Goal: Information Seeking & Learning: Learn about a topic

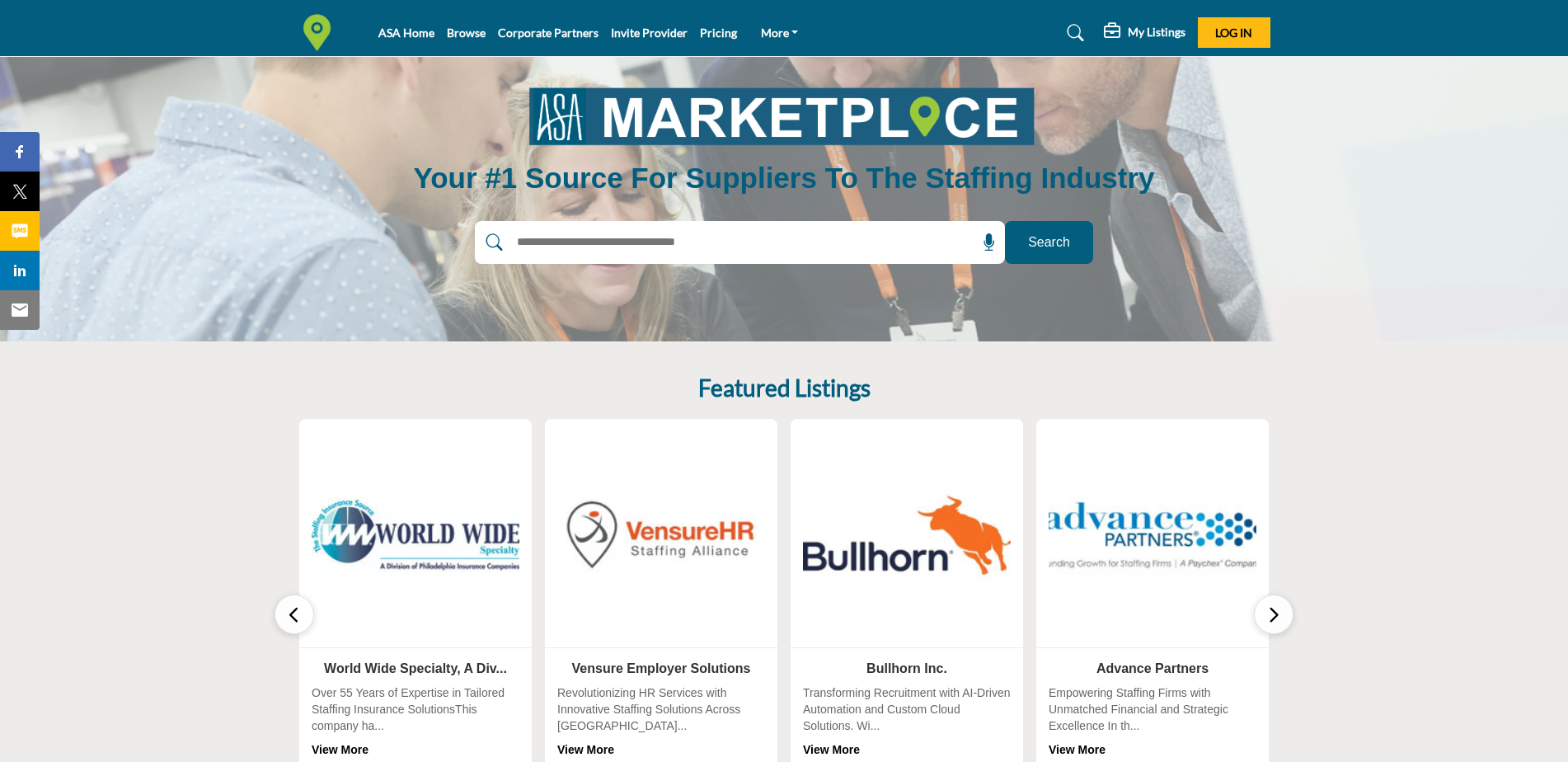
scroll to position [82, 0]
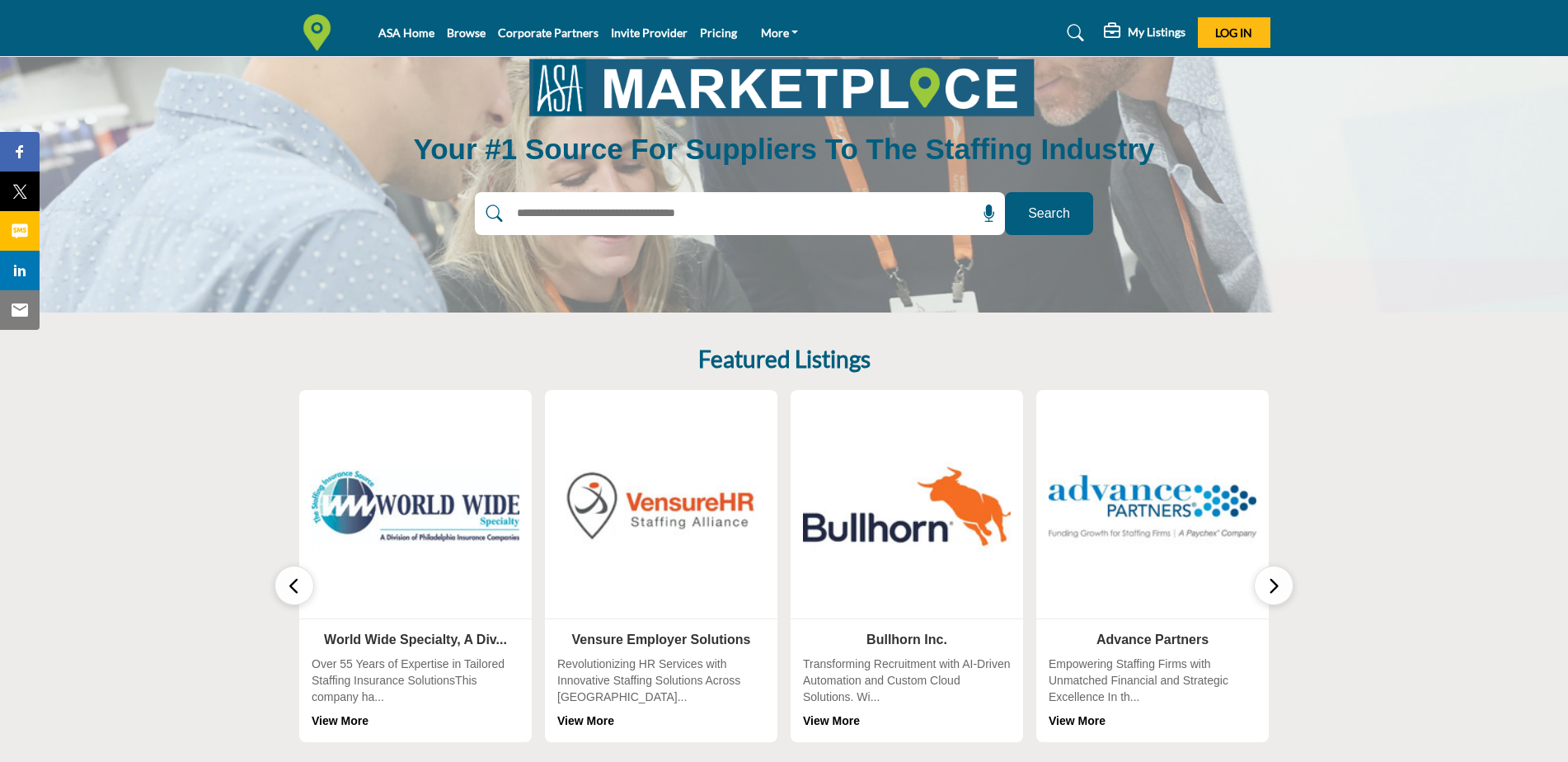
click at [1102, 718] on link "View More" at bounding box center [1077, 721] width 57 height 13
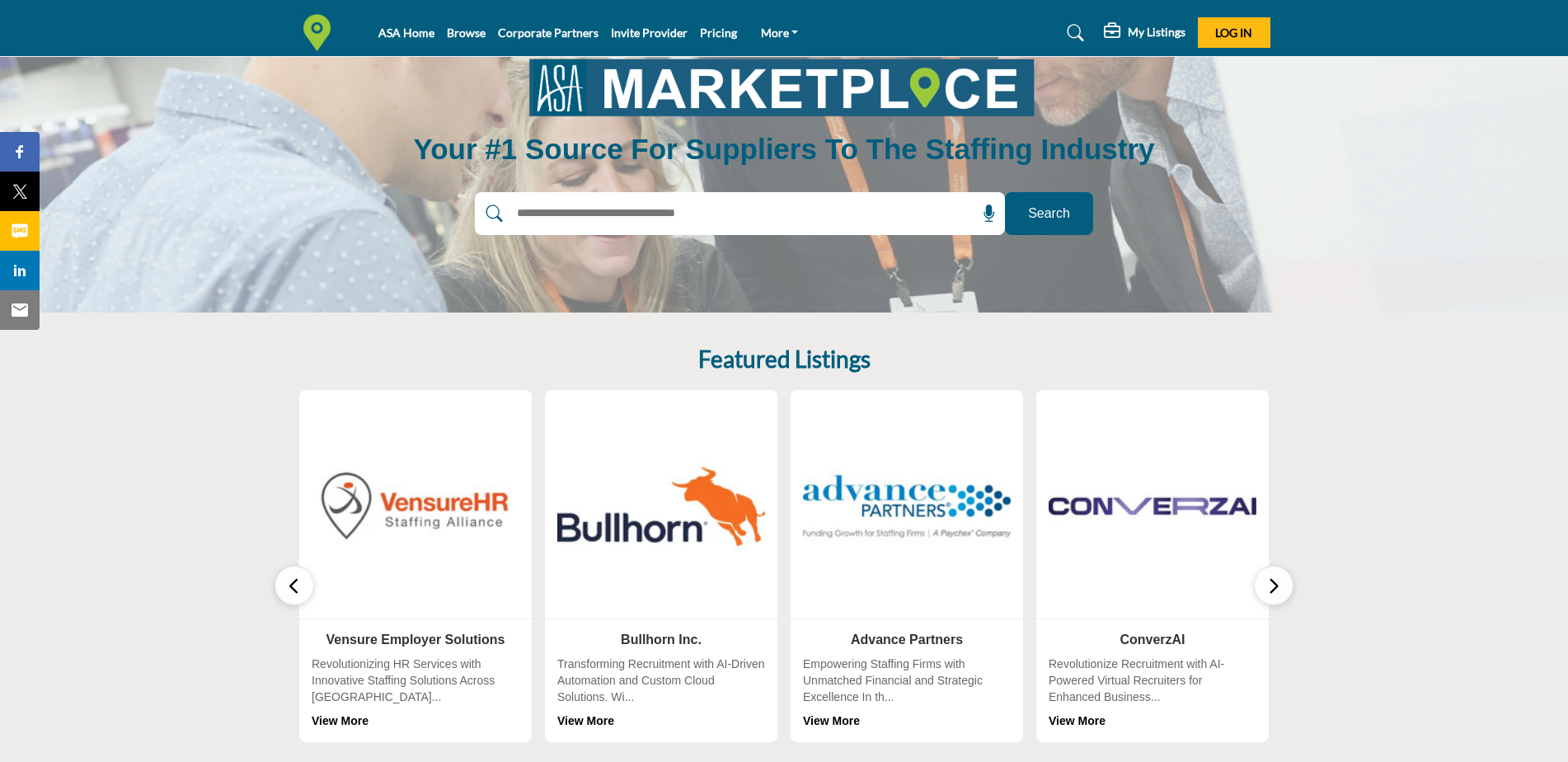
click at [845, 722] on link "View More" at bounding box center [831, 721] width 57 height 13
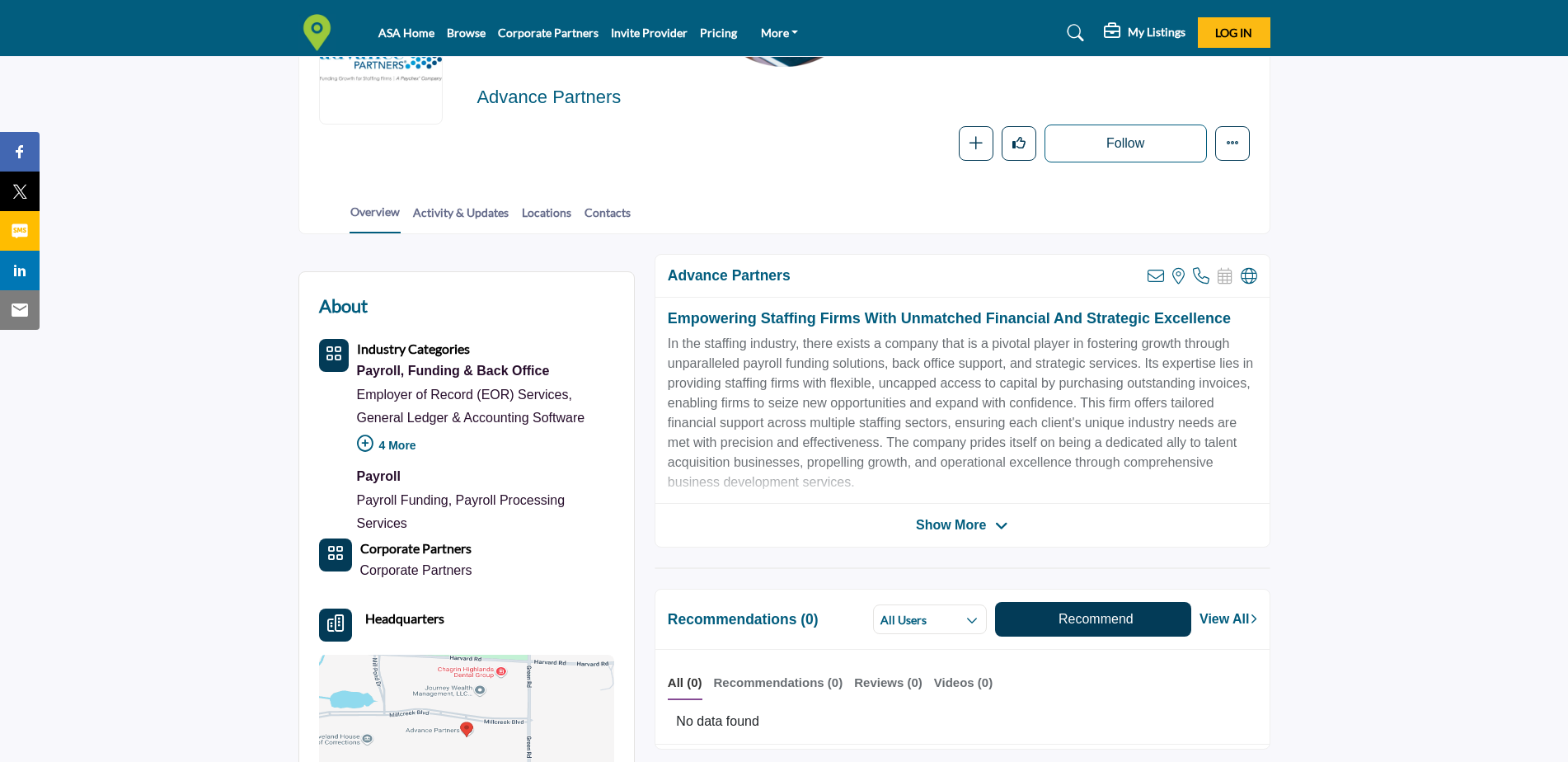
scroll to position [165, 0]
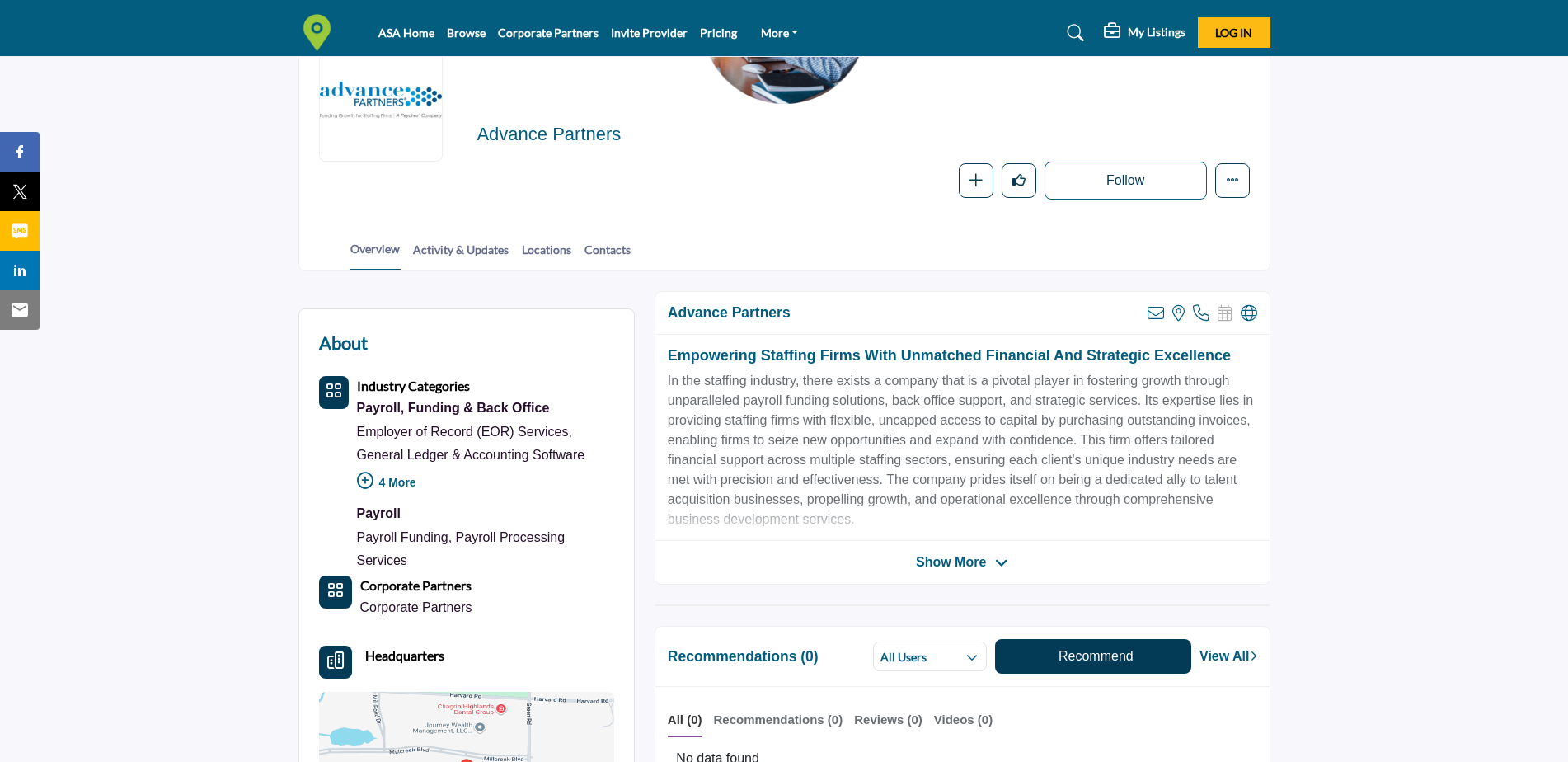
click at [1000, 563] on icon at bounding box center [1001, 563] width 13 height 15
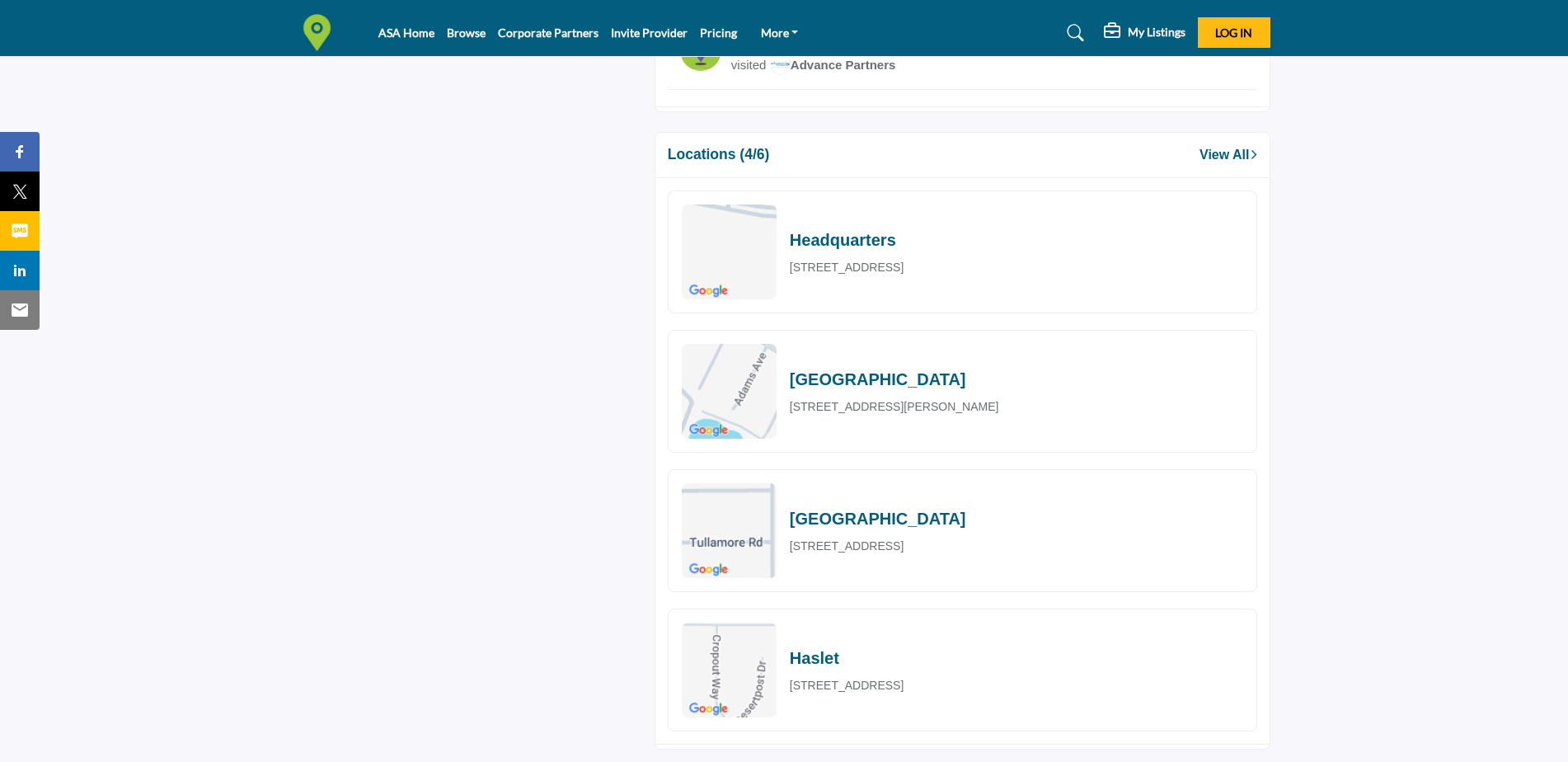
scroll to position [1650, 0]
click at [1224, 166] on link "View All" at bounding box center [1228, 157] width 57 height 20
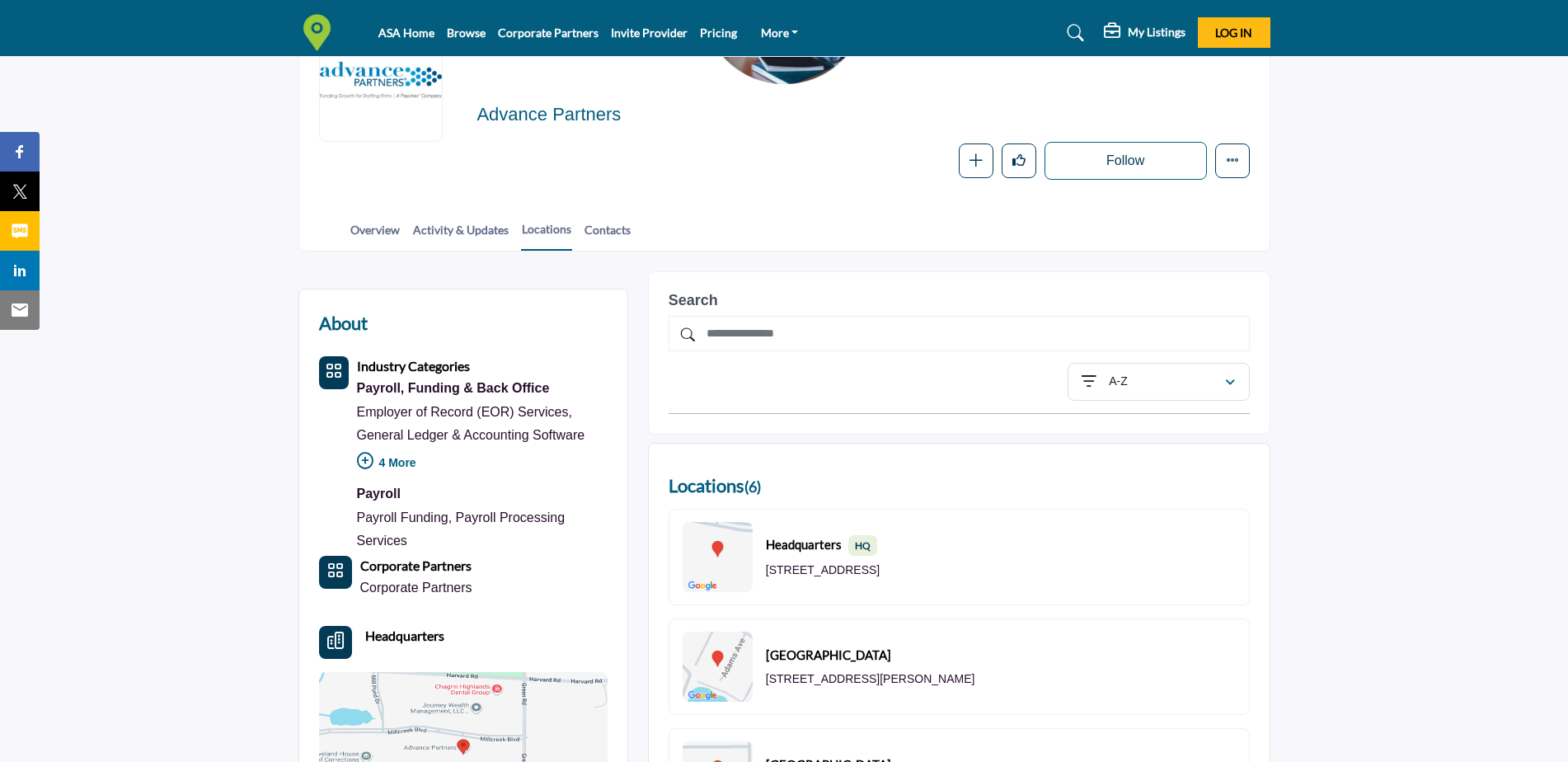
scroll to position [165, 0]
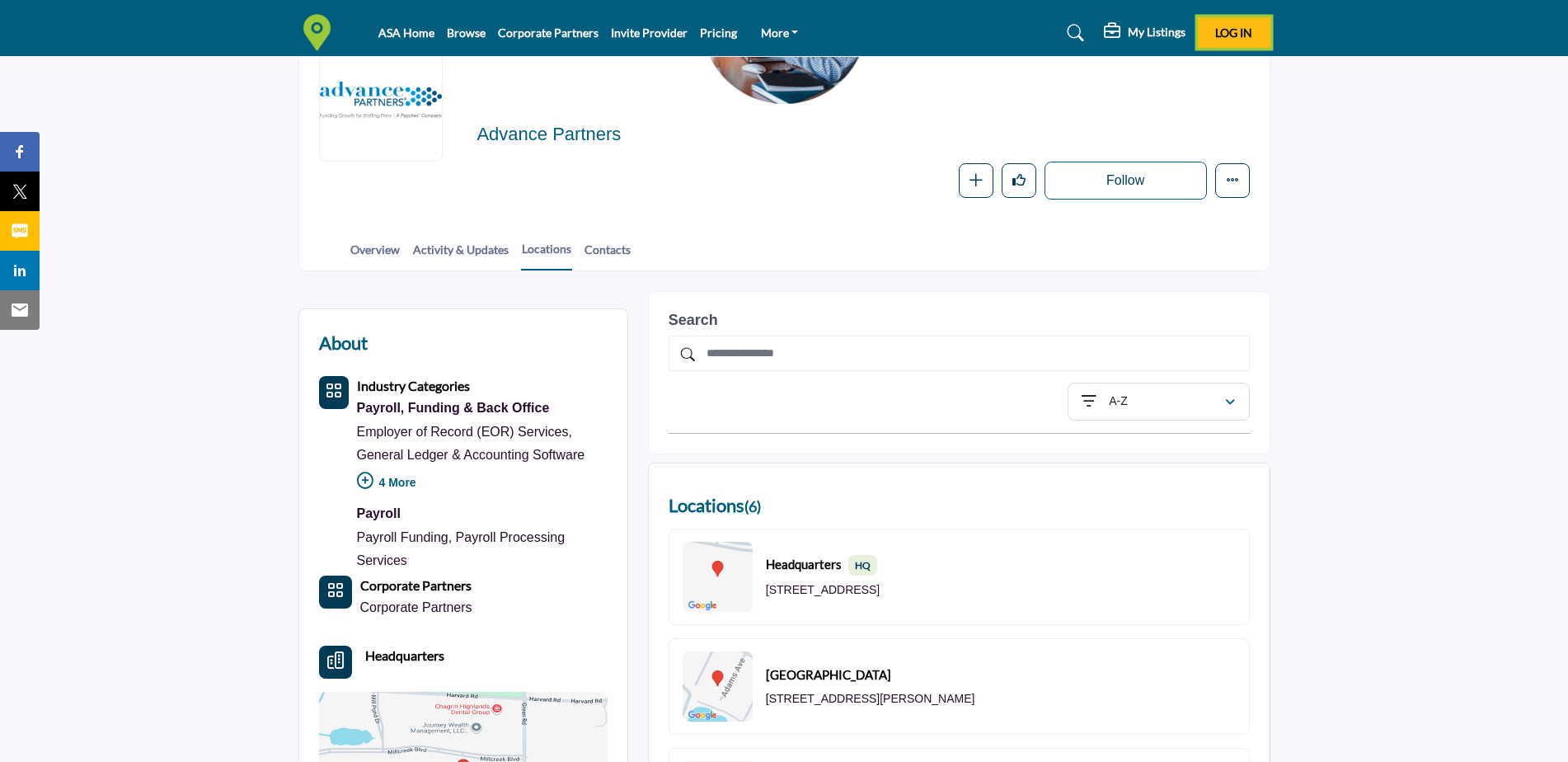
click at [1209, 25] on button "Log In" at bounding box center [1233, 32] width 72 height 30
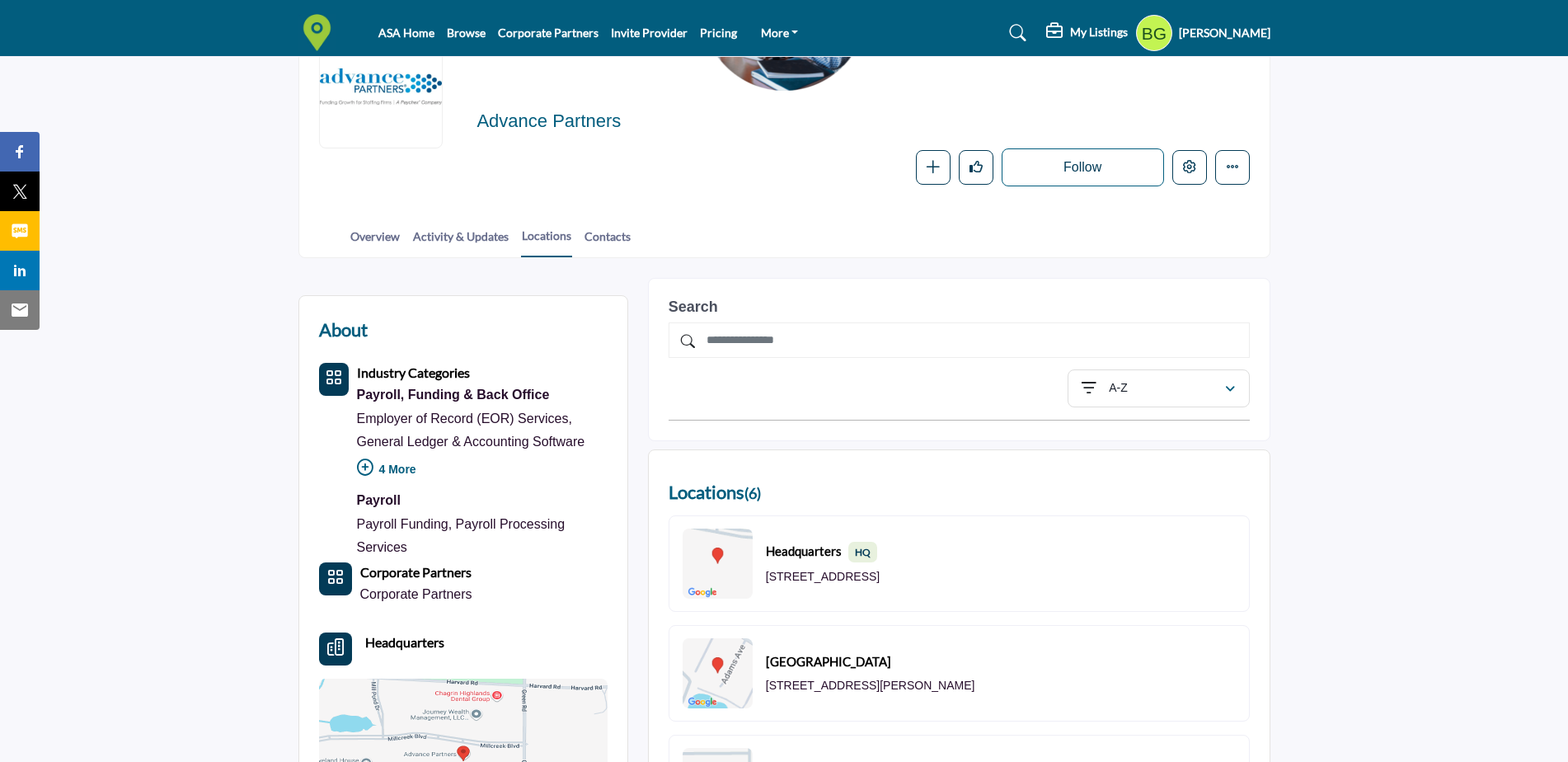
scroll to position [248, 0]
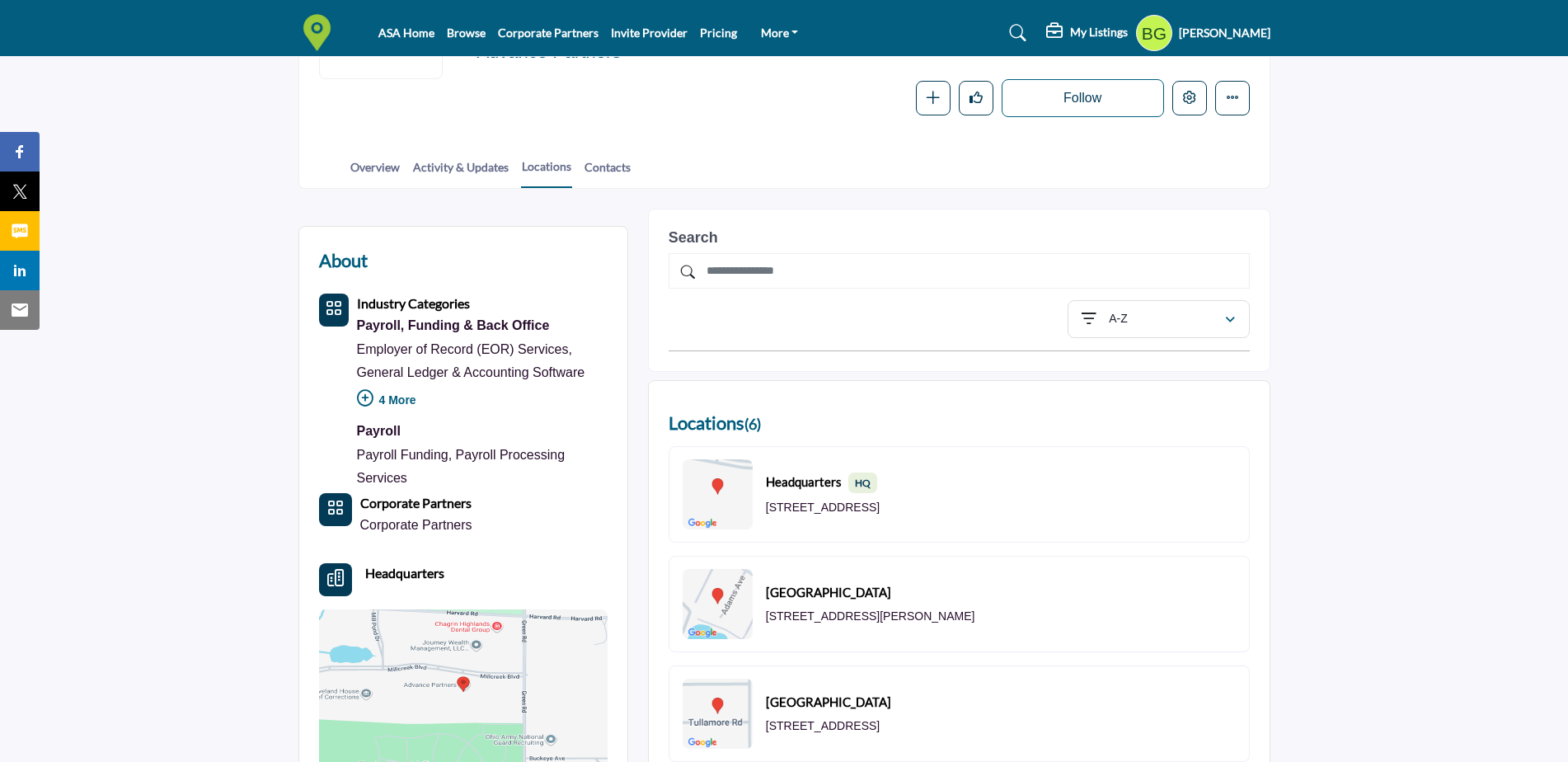
click at [400, 396] on p "4 More" at bounding box center [482, 402] width 251 height 37
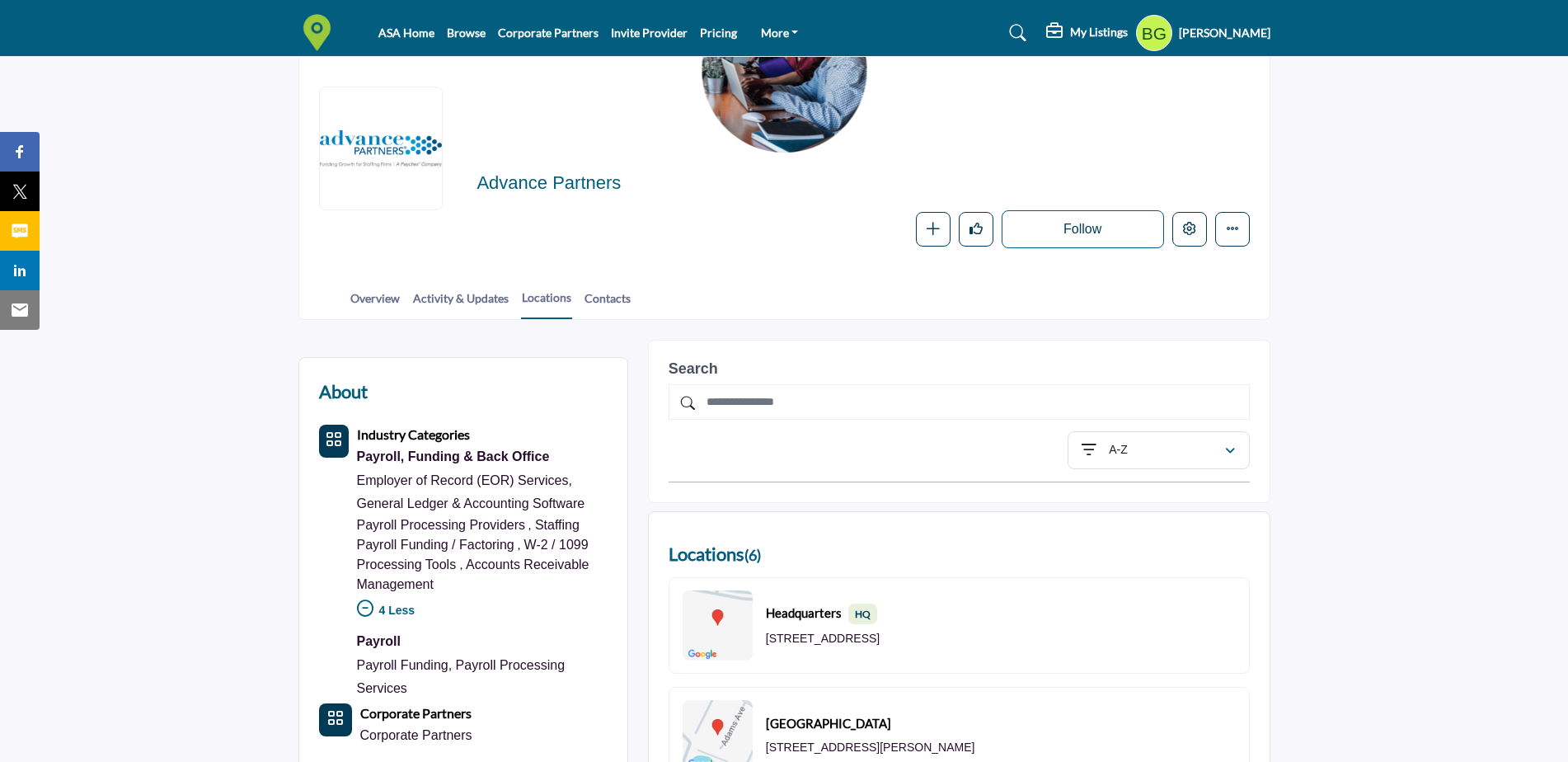
scroll to position [0, 0]
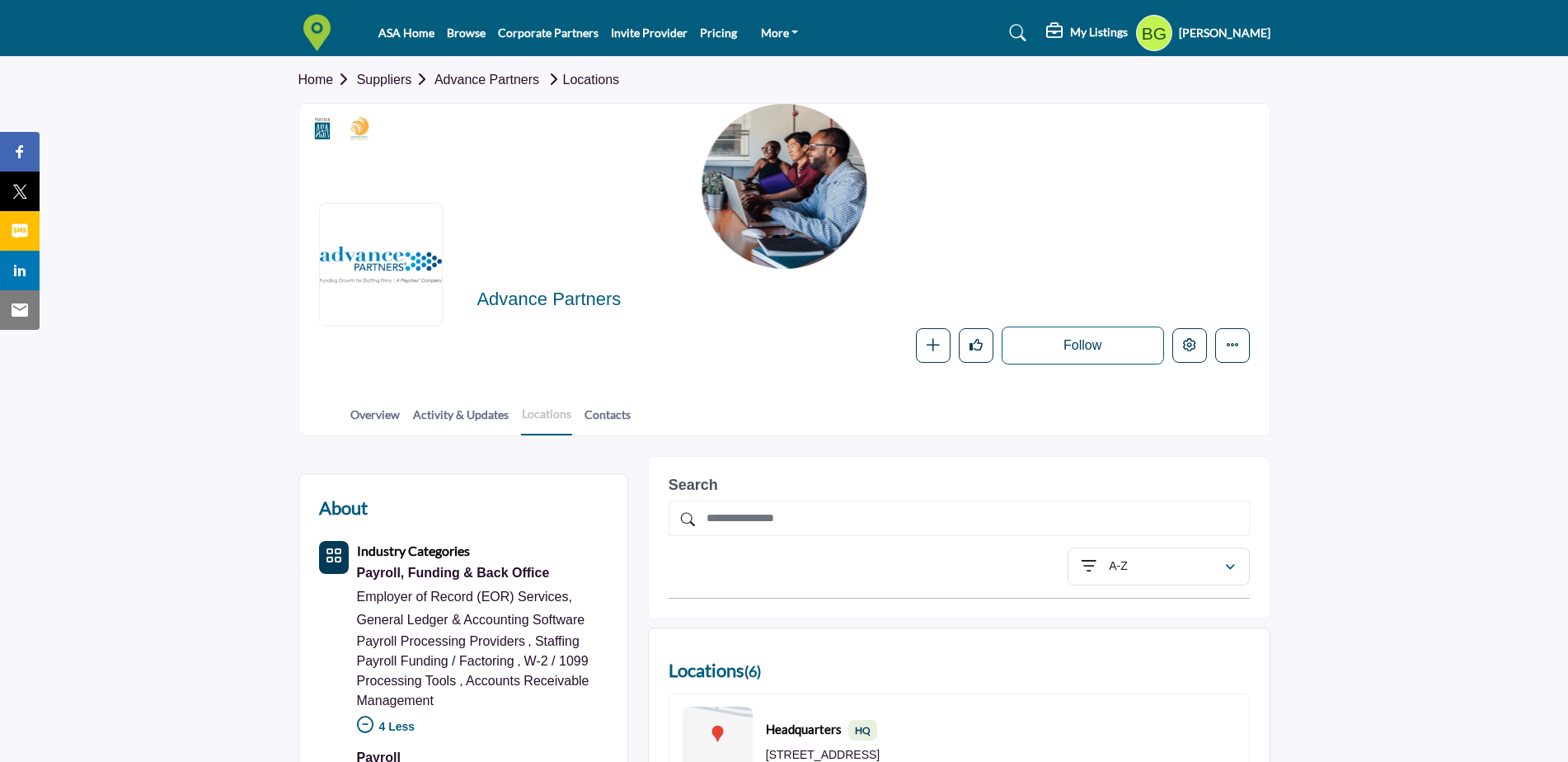
click at [554, 413] on link "Locations" at bounding box center [547, 420] width 51 height 30
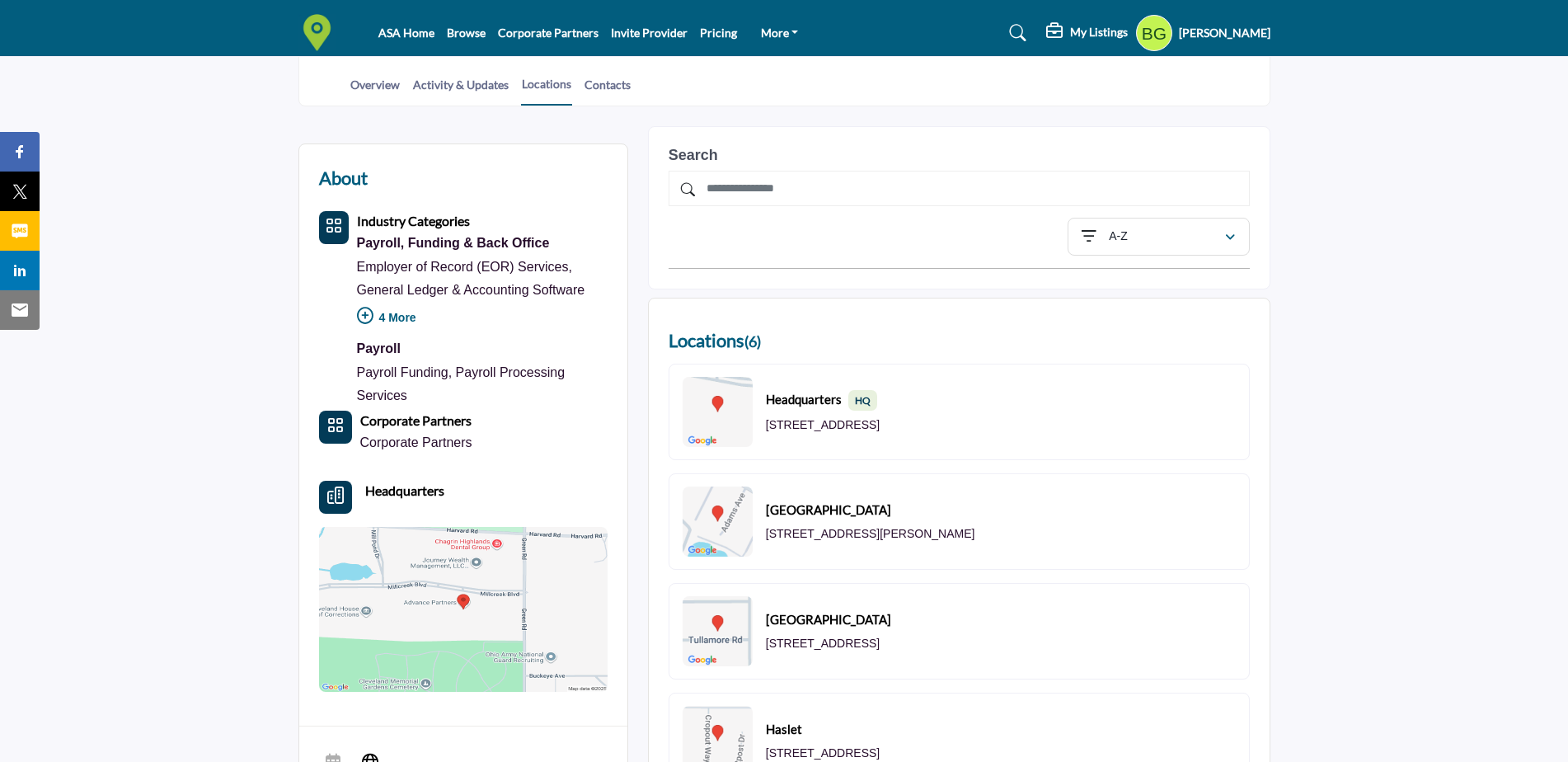
scroll to position [577, 0]
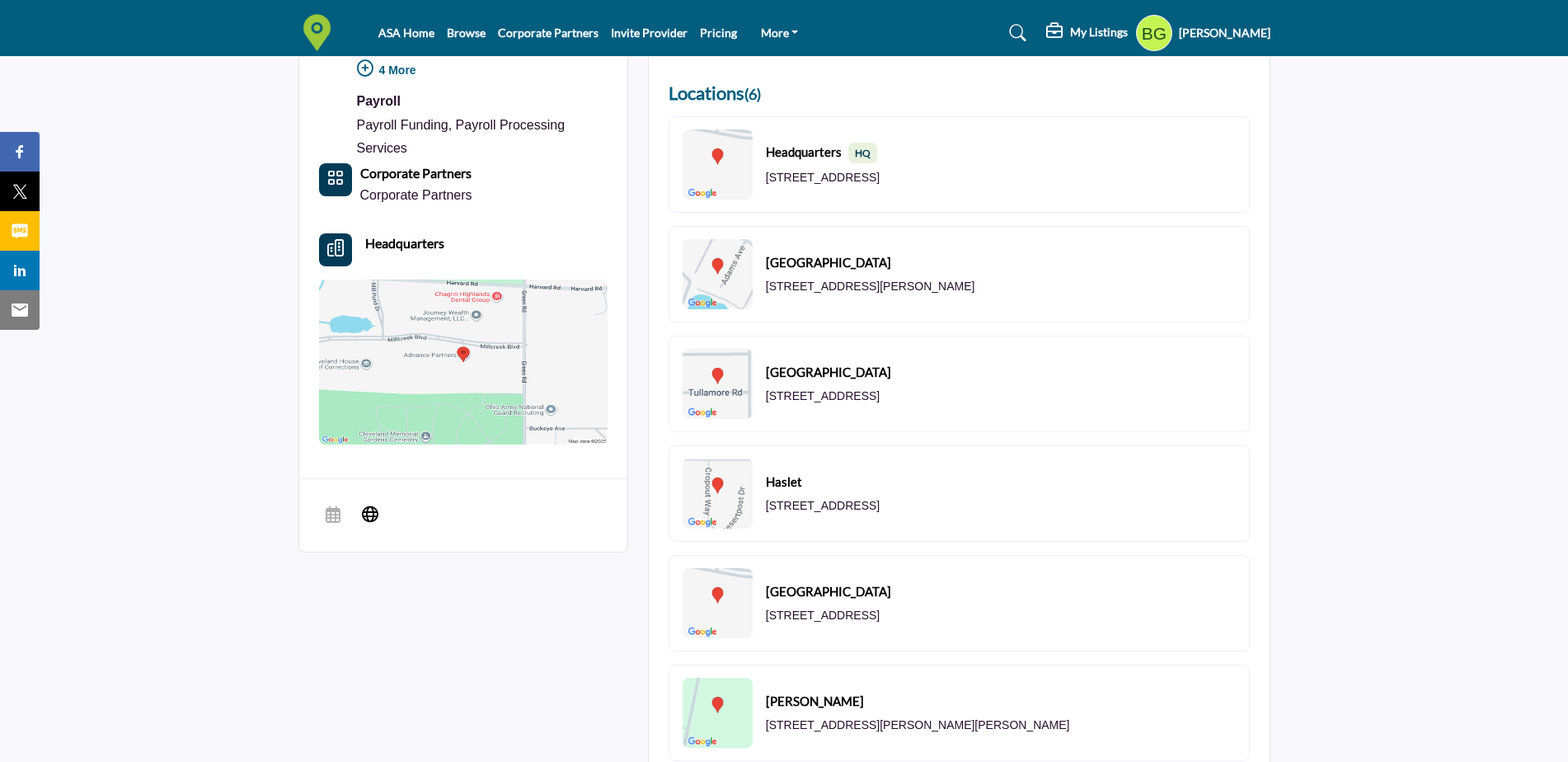
click at [828, 496] on div "Haslet [STREET_ADDRESS]" at bounding box center [823, 493] width 113 height 41
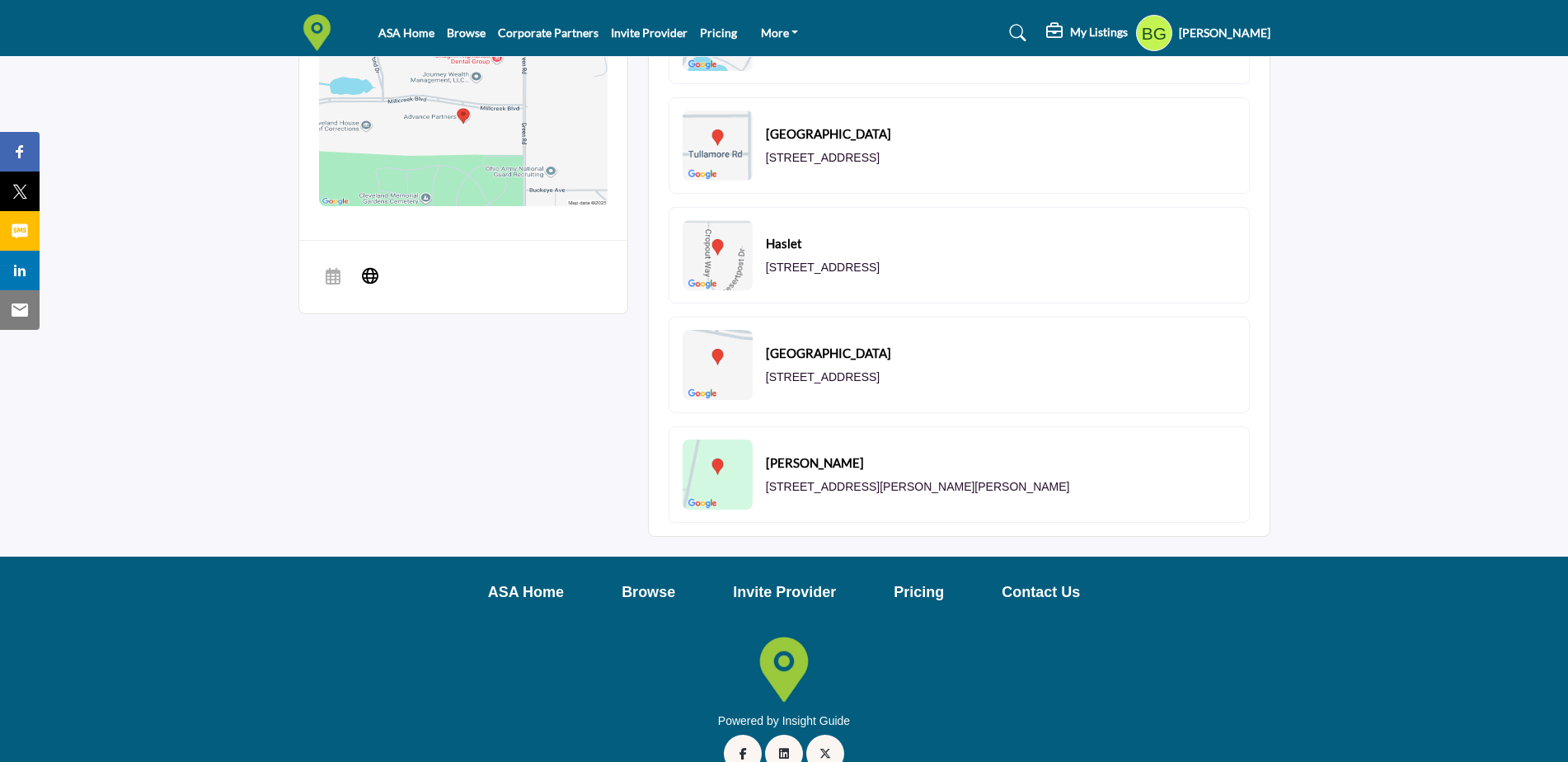
scroll to position [825, 0]
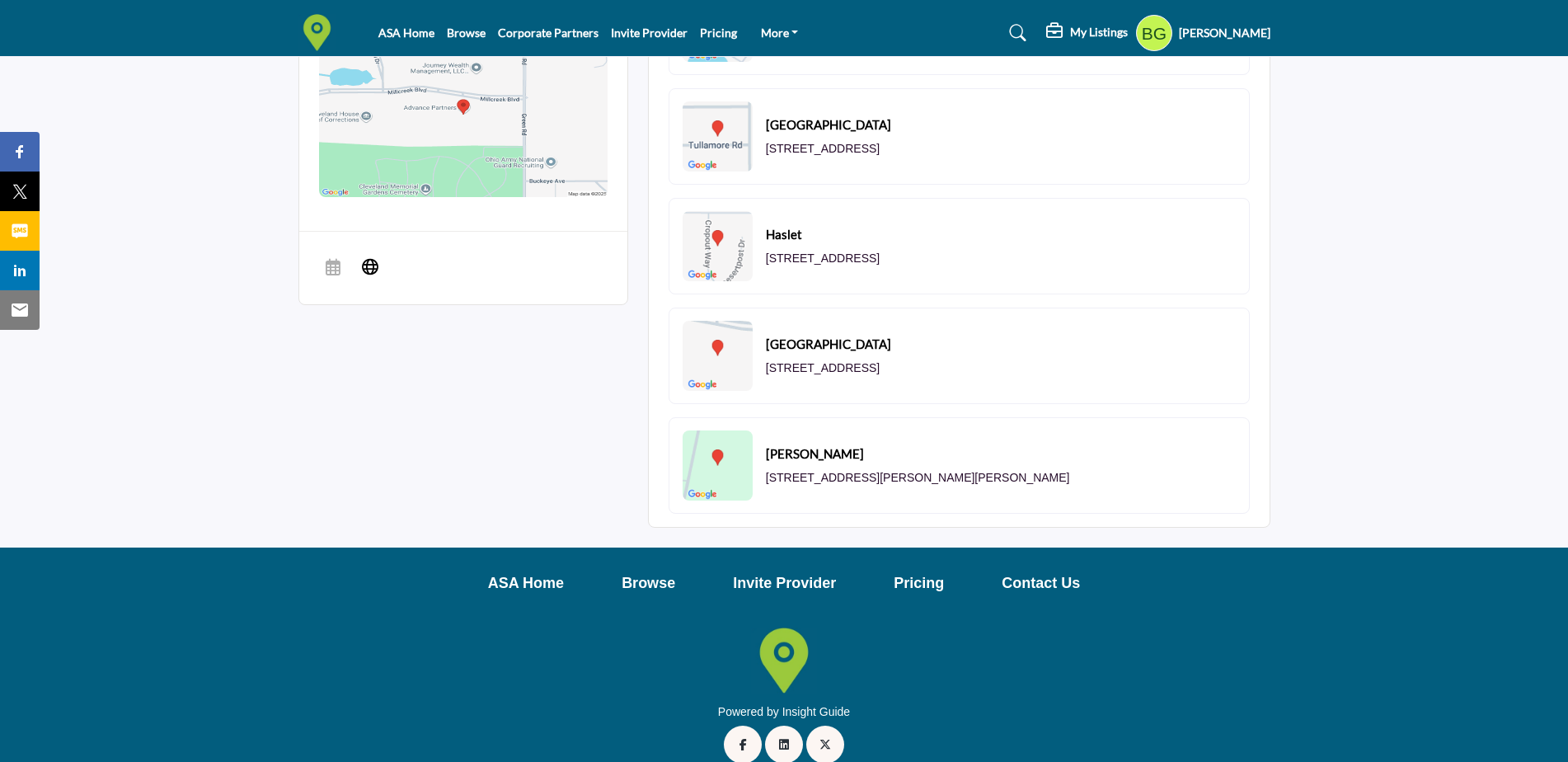
click at [1056, 467] on div "[PERSON_NAME] [STREET_ADDRESS][PERSON_NAME][PERSON_NAME]" at bounding box center [959, 466] width 581 height 97
click at [880, 367] on p "[STREET_ADDRESS]" at bounding box center [823, 369] width 113 height 16
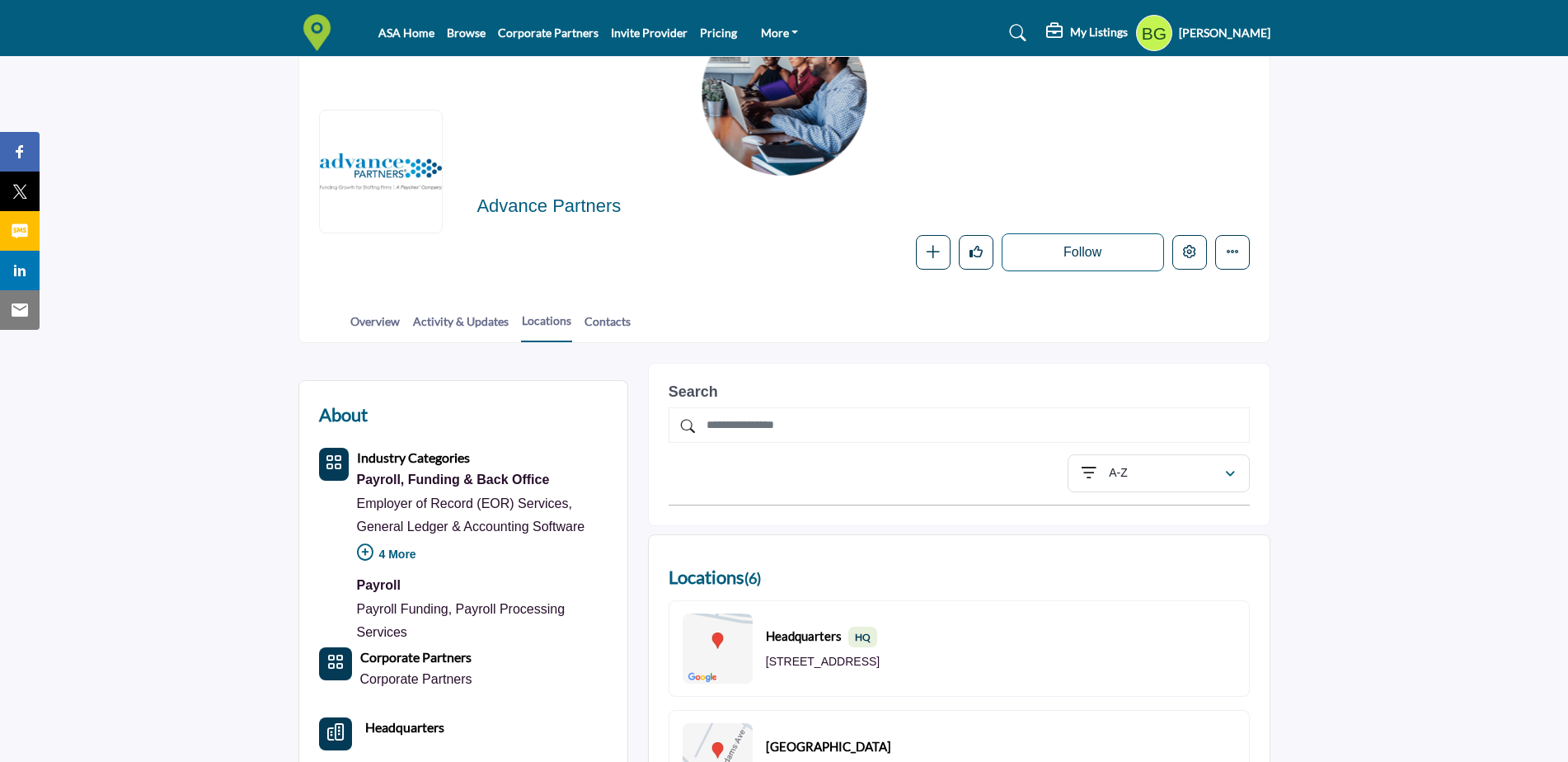
scroll to position [82, 0]
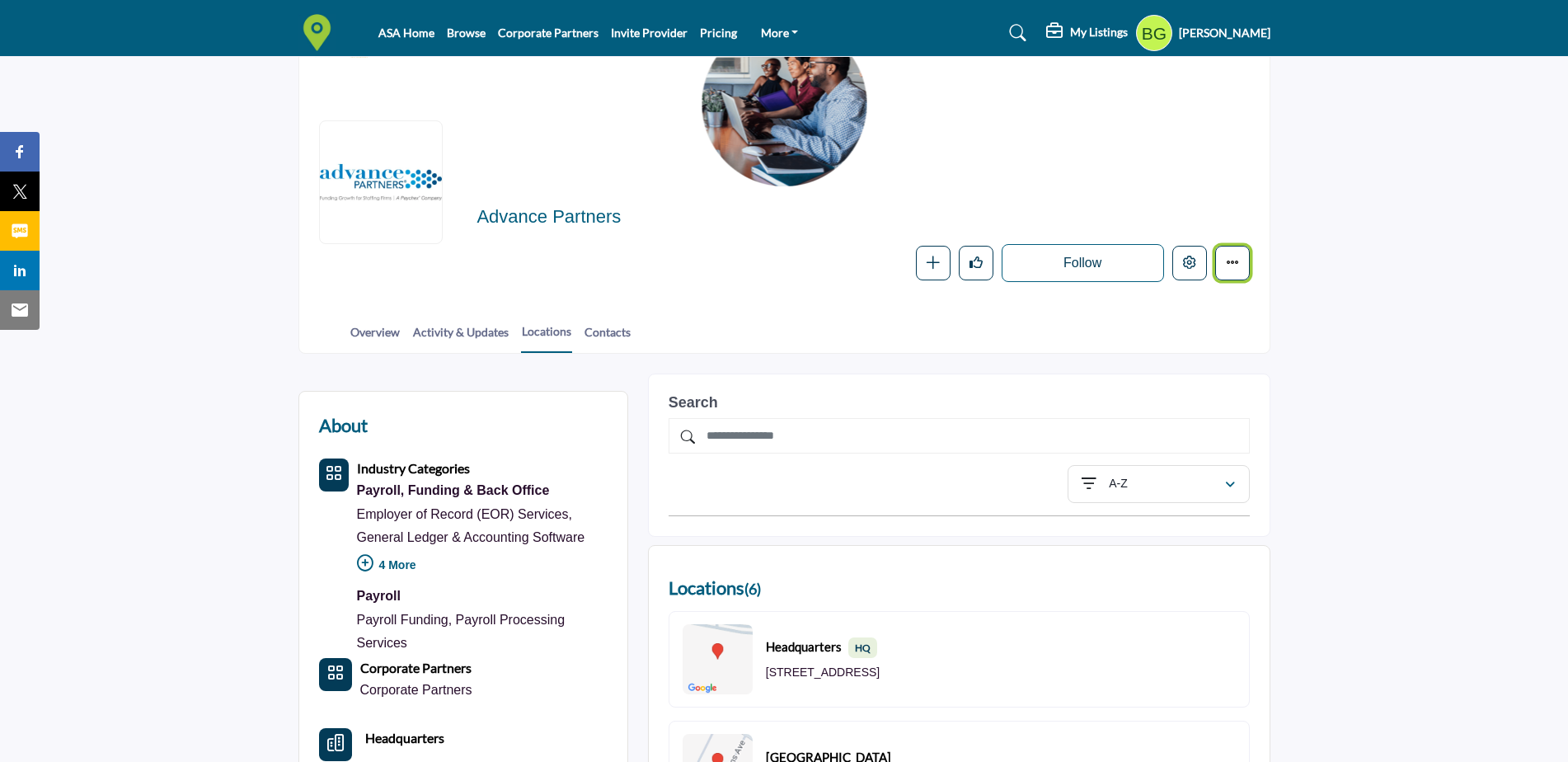
click at [1239, 254] on button "More details" at bounding box center [1232, 263] width 35 height 35
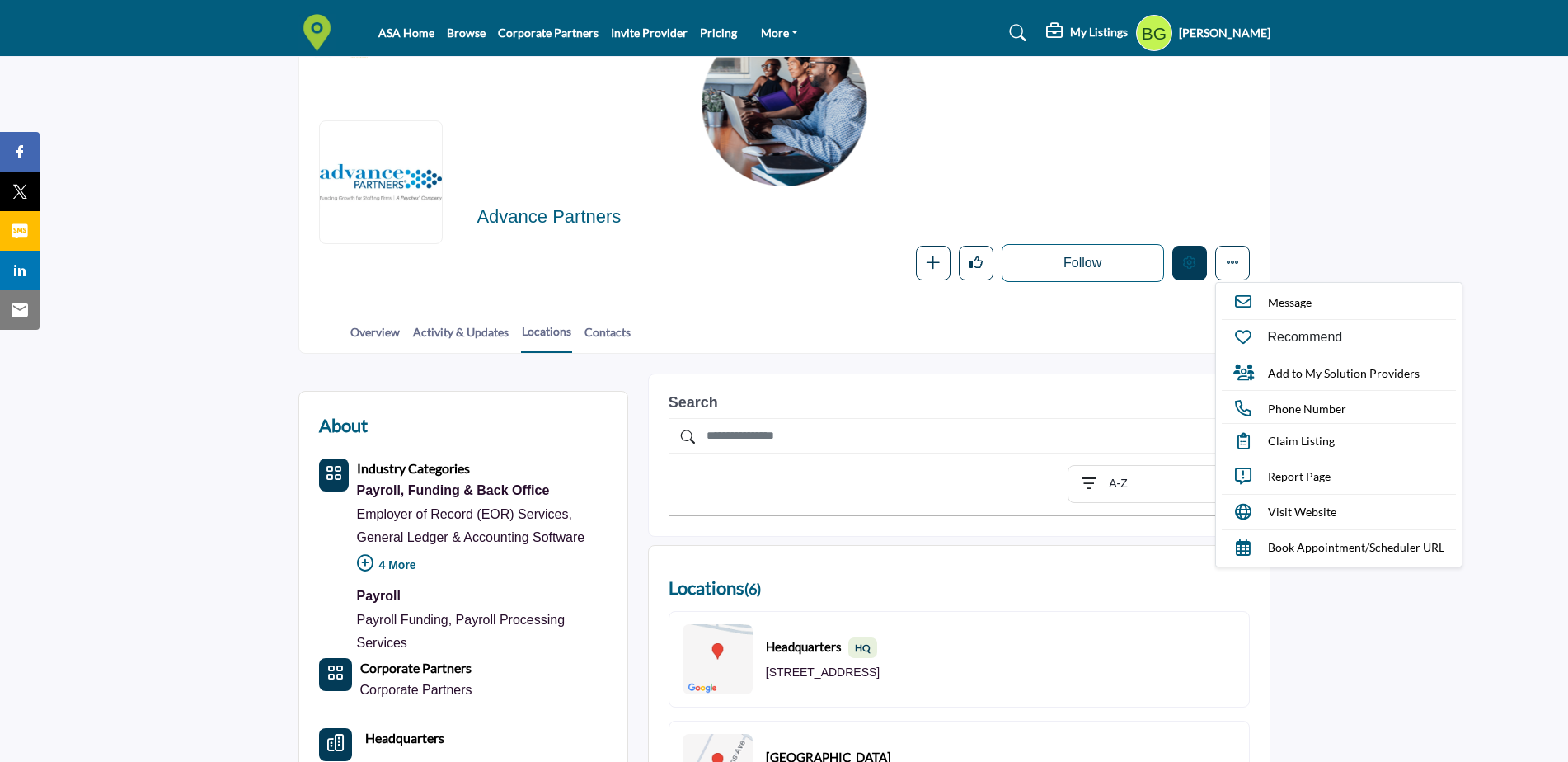
click at [1188, 274] on button "Edit company" at bounding box center [1189, 263] width 35 height 35
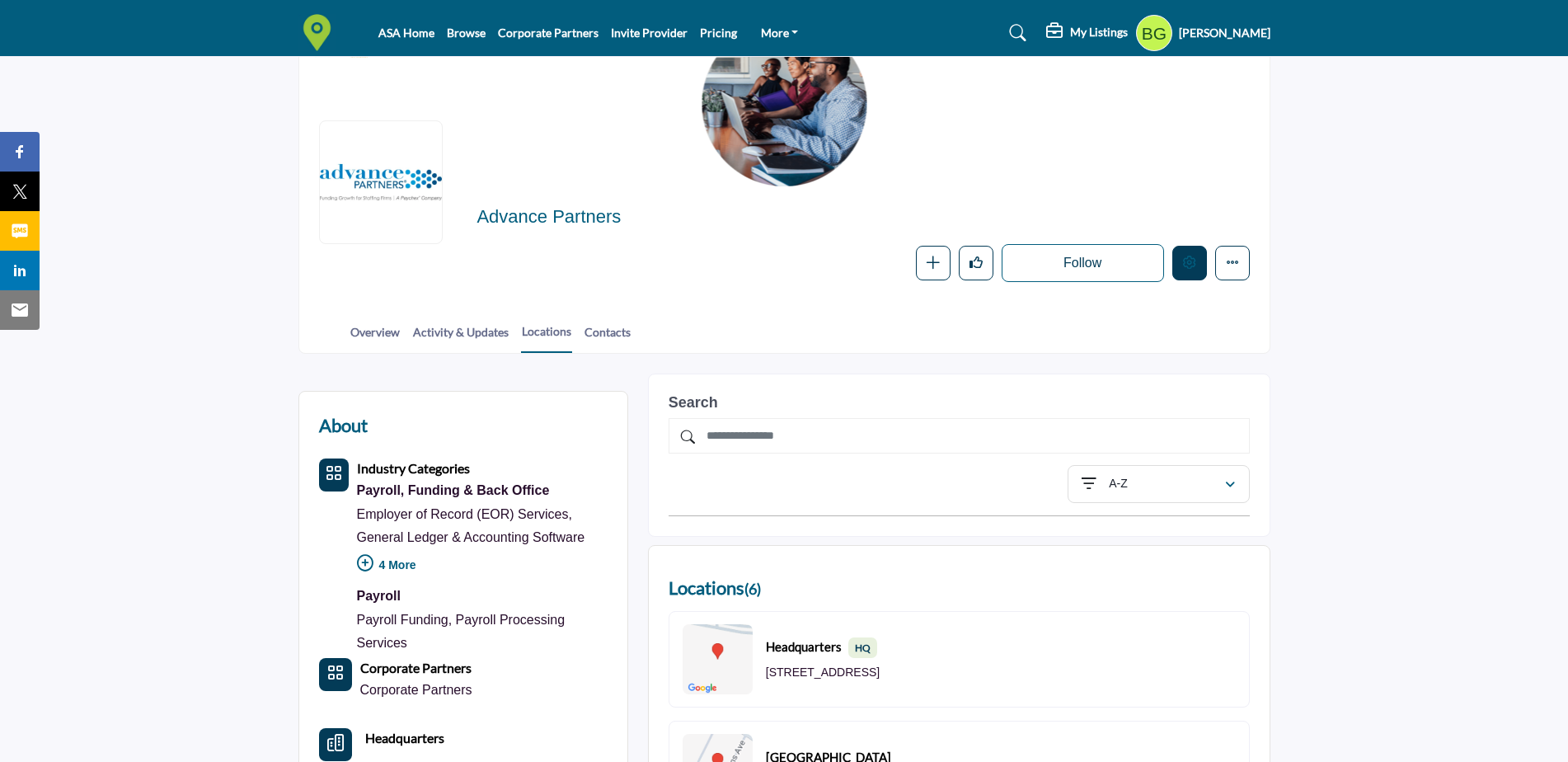
click at [1188, 263] on icon "Edit company" at bounding box center [1189, 263] width 13 height 13
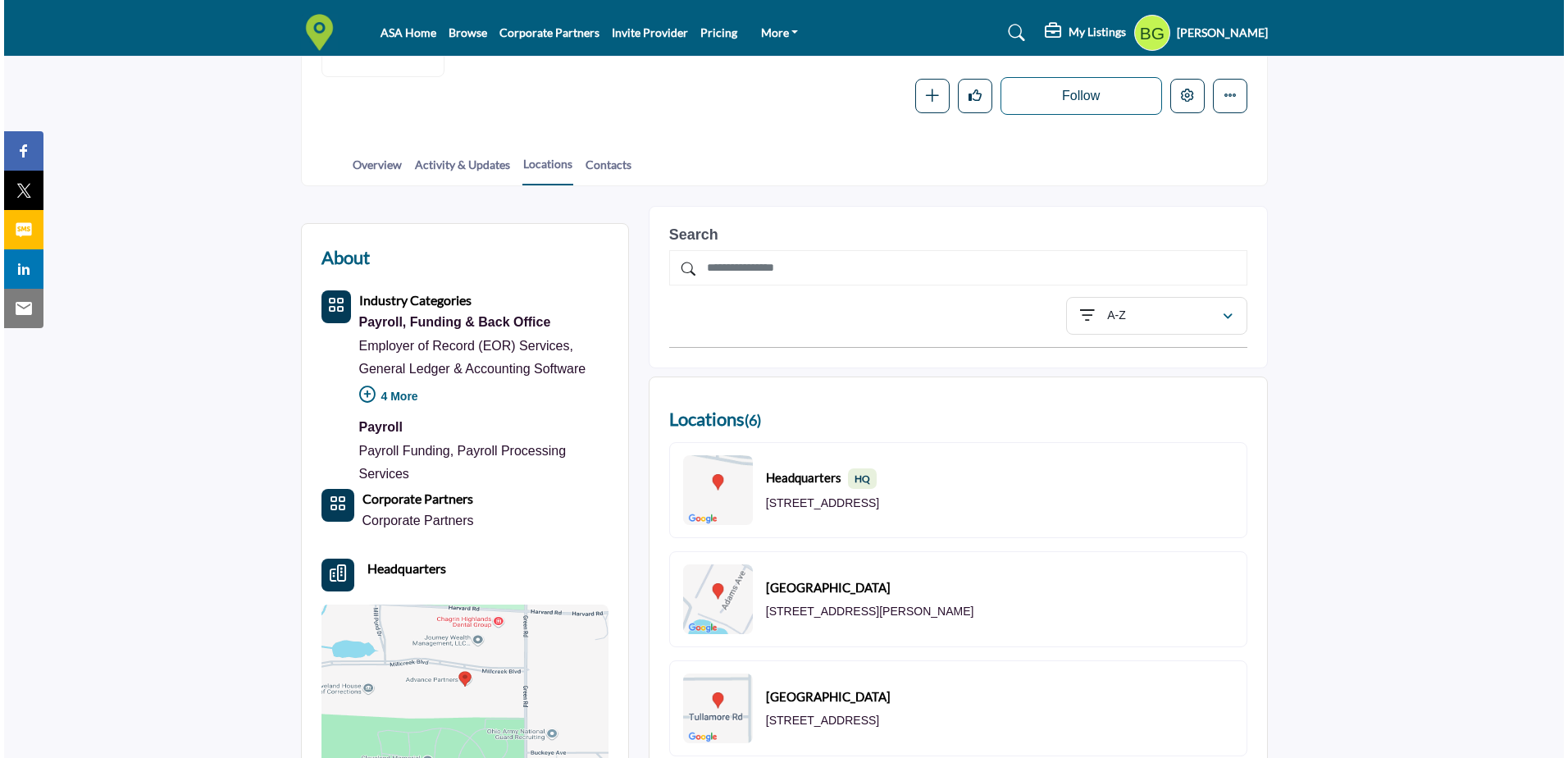
scroll to position [82, 0]
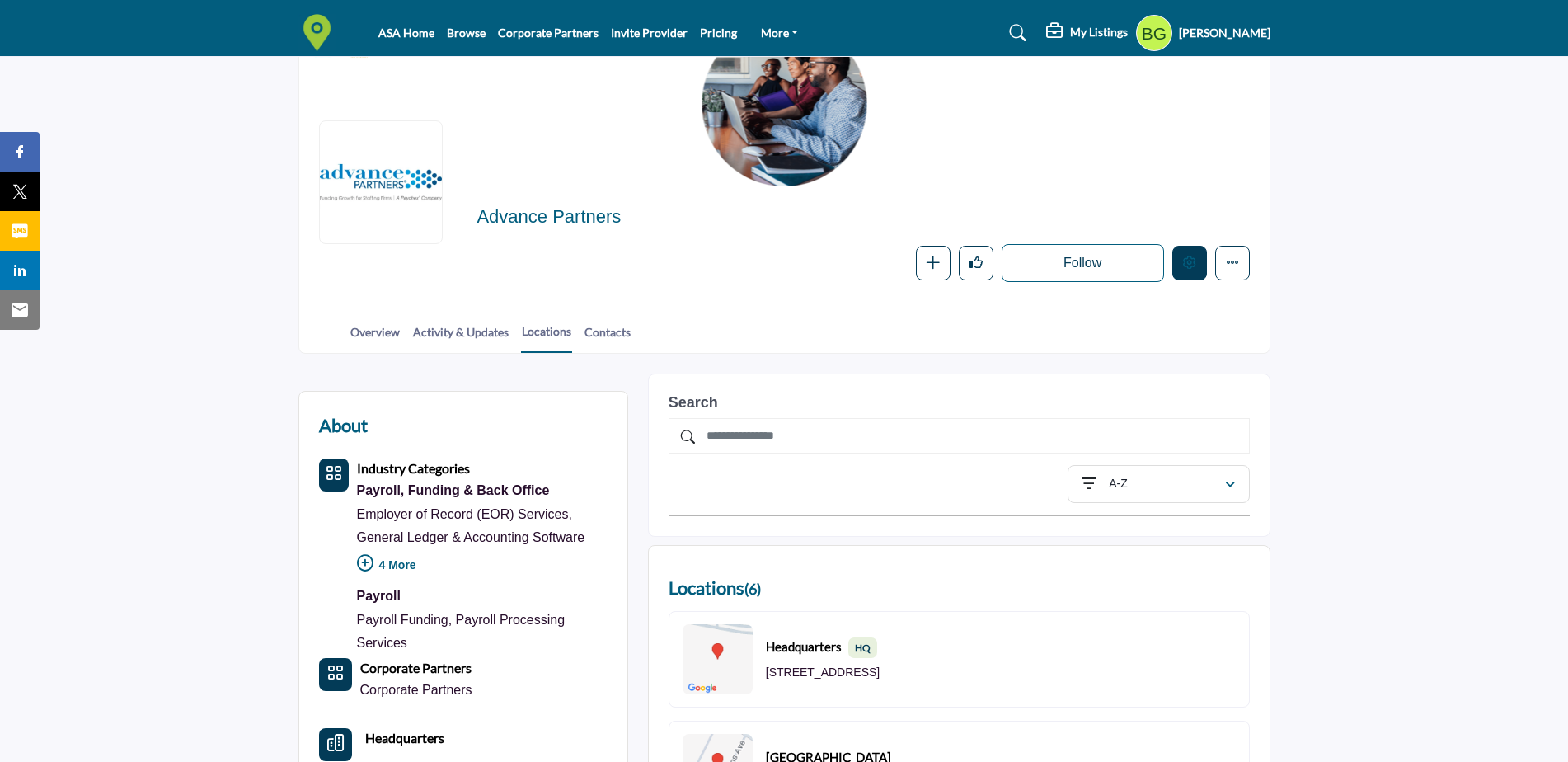
click at [1196, 263] on icon "Edit company" at bounding box center [1189, 263] width 13 height 13
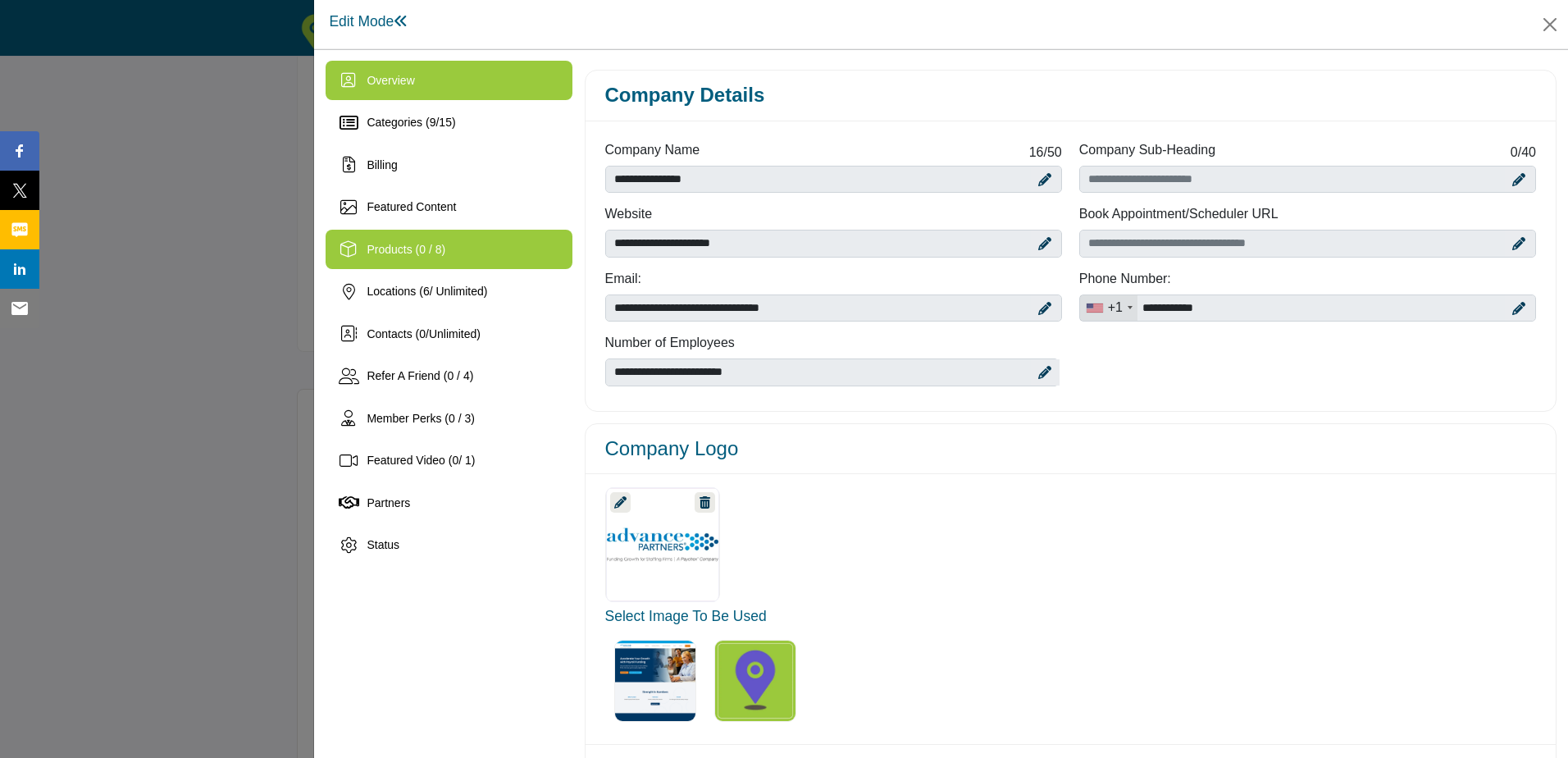
click at [442, 269] on div "Products (0 / 8)" at bounding box center [448, 249] width 246 height 39
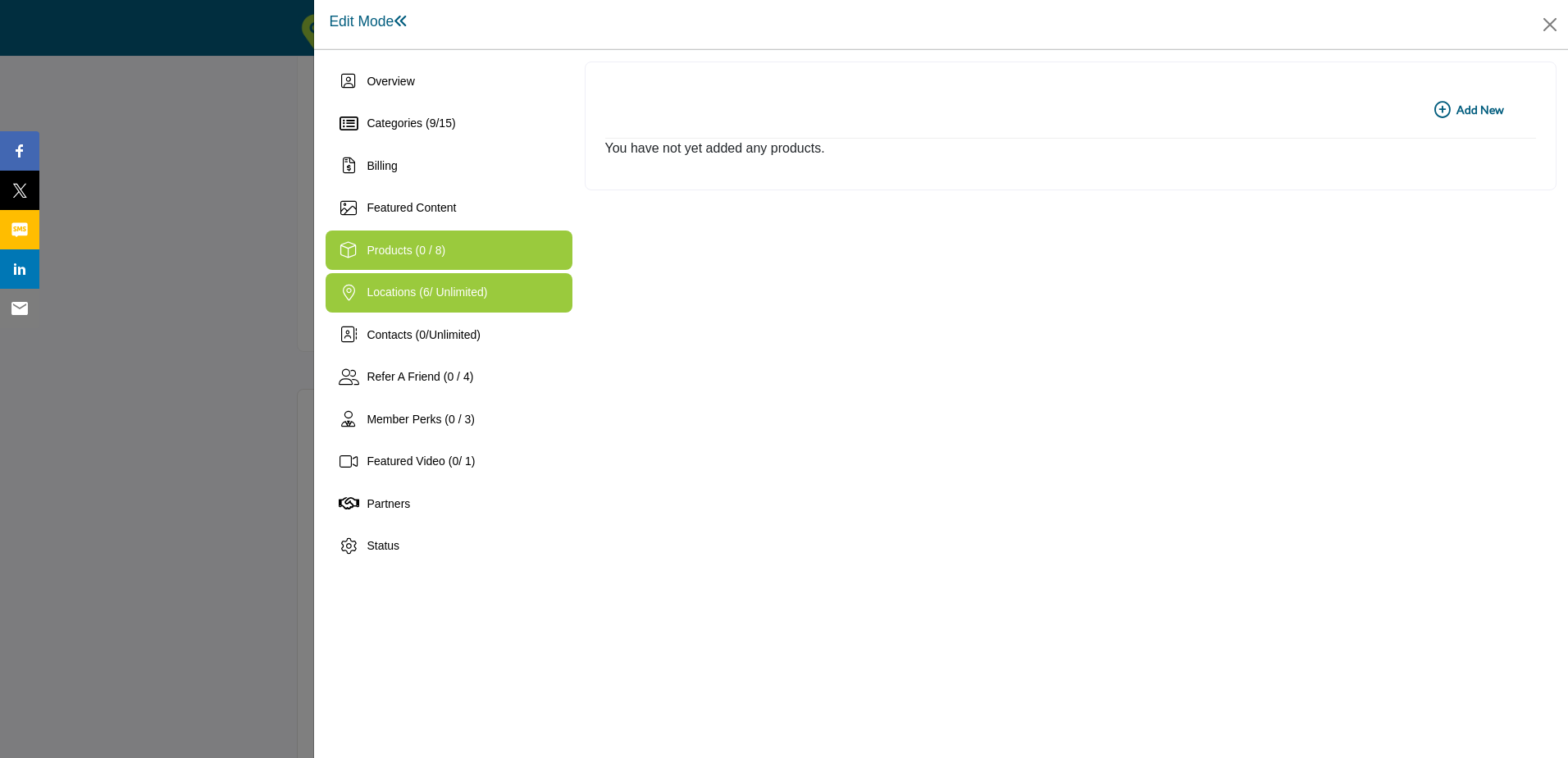
click at [446, 284] on div "Locations ( 6 / Unlimited)" at bounding box center [427, 292] width 121 height 17
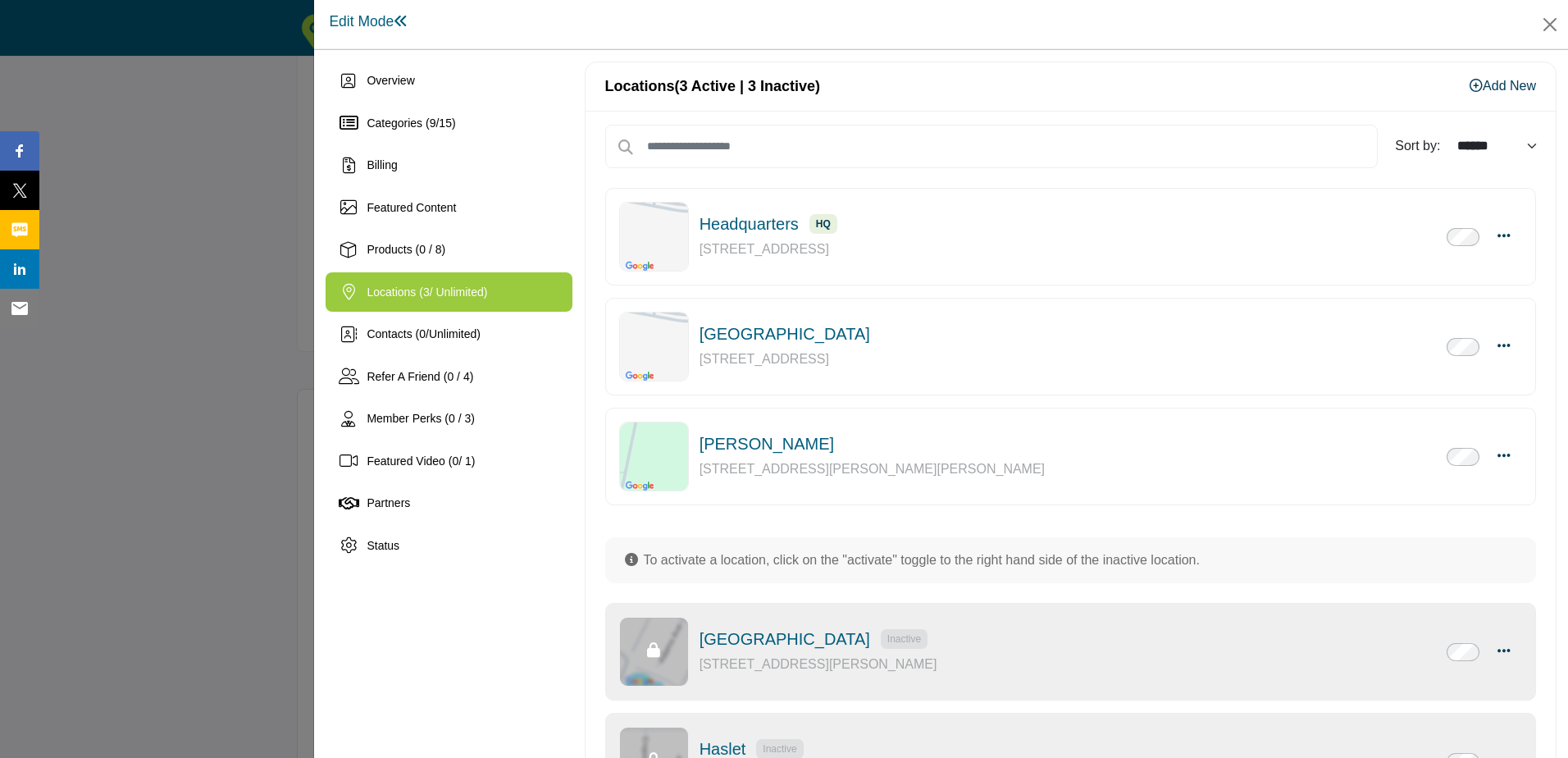
click at [1460, 445] on div at bounding box center [1463, 455] width 33 height 21
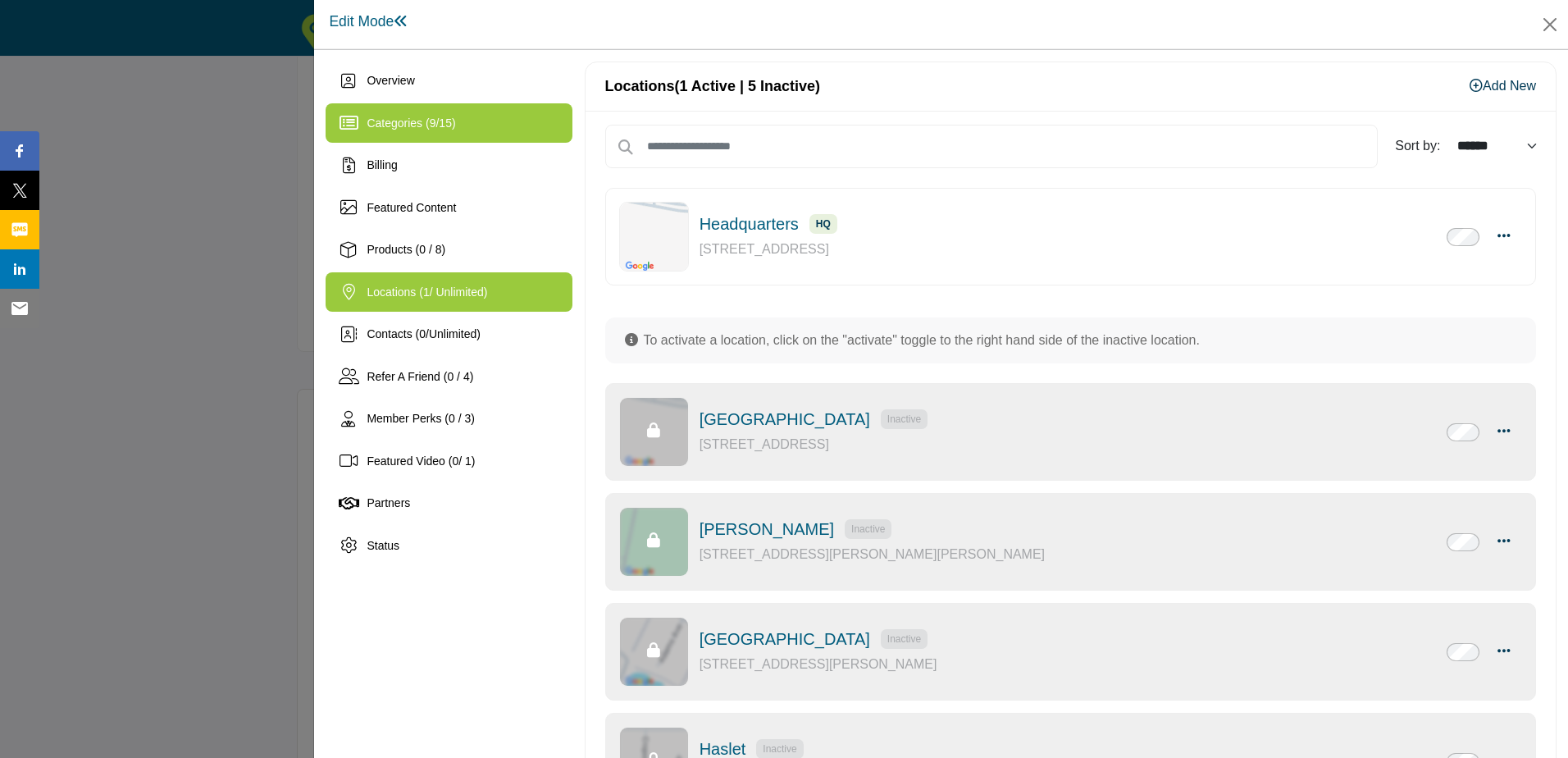
click at [405, 111] on div "Categories ( 9 / 15 )" at bounding box center [448, 123] width 246 height 39
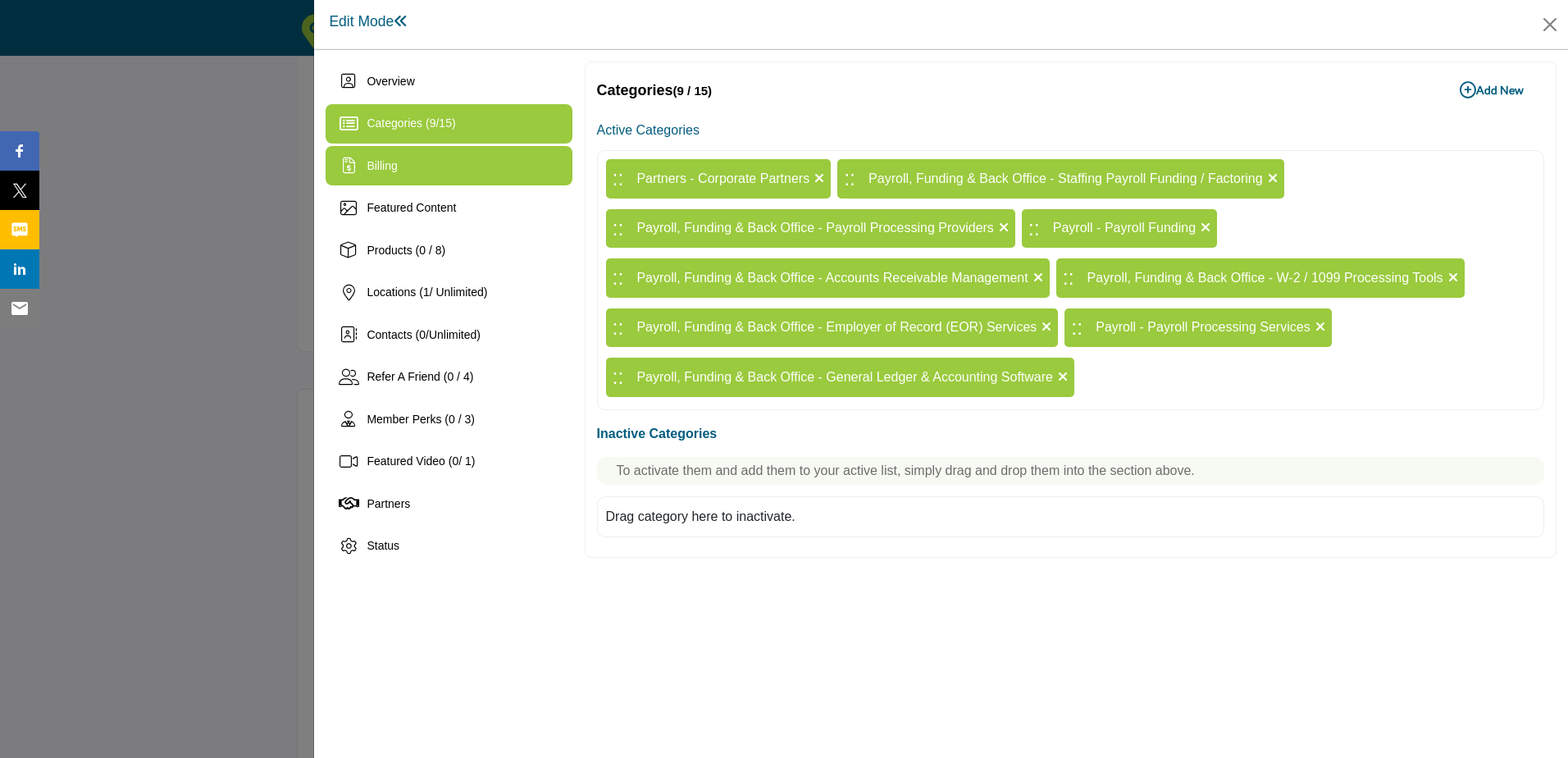
click at [407, 160] on div "Billing" at bounding box center [448, 166] width 246 height 39
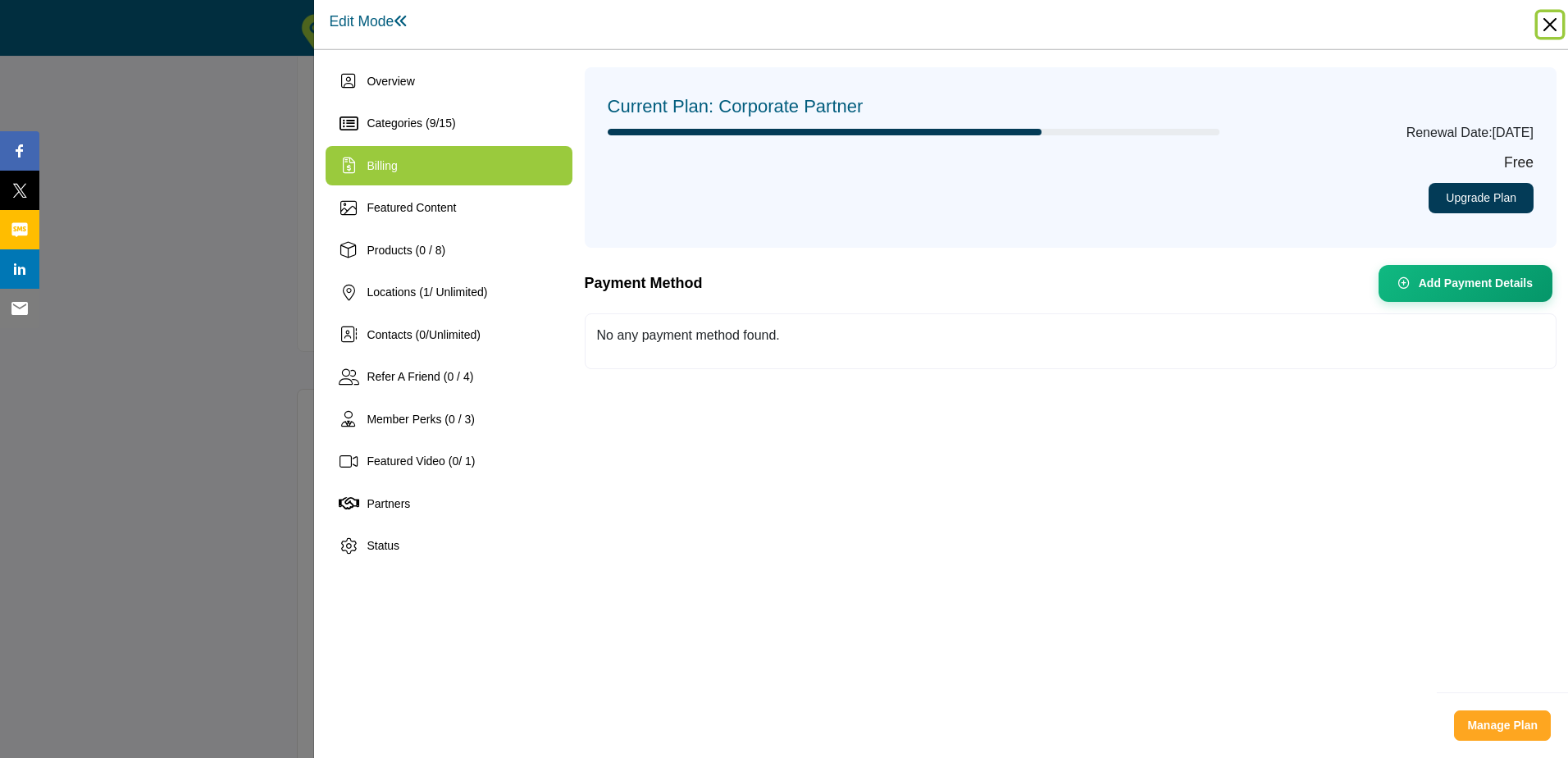
click at [1551, 16] on button "Close" at bounding box center [1550, 25] width 25 height 25
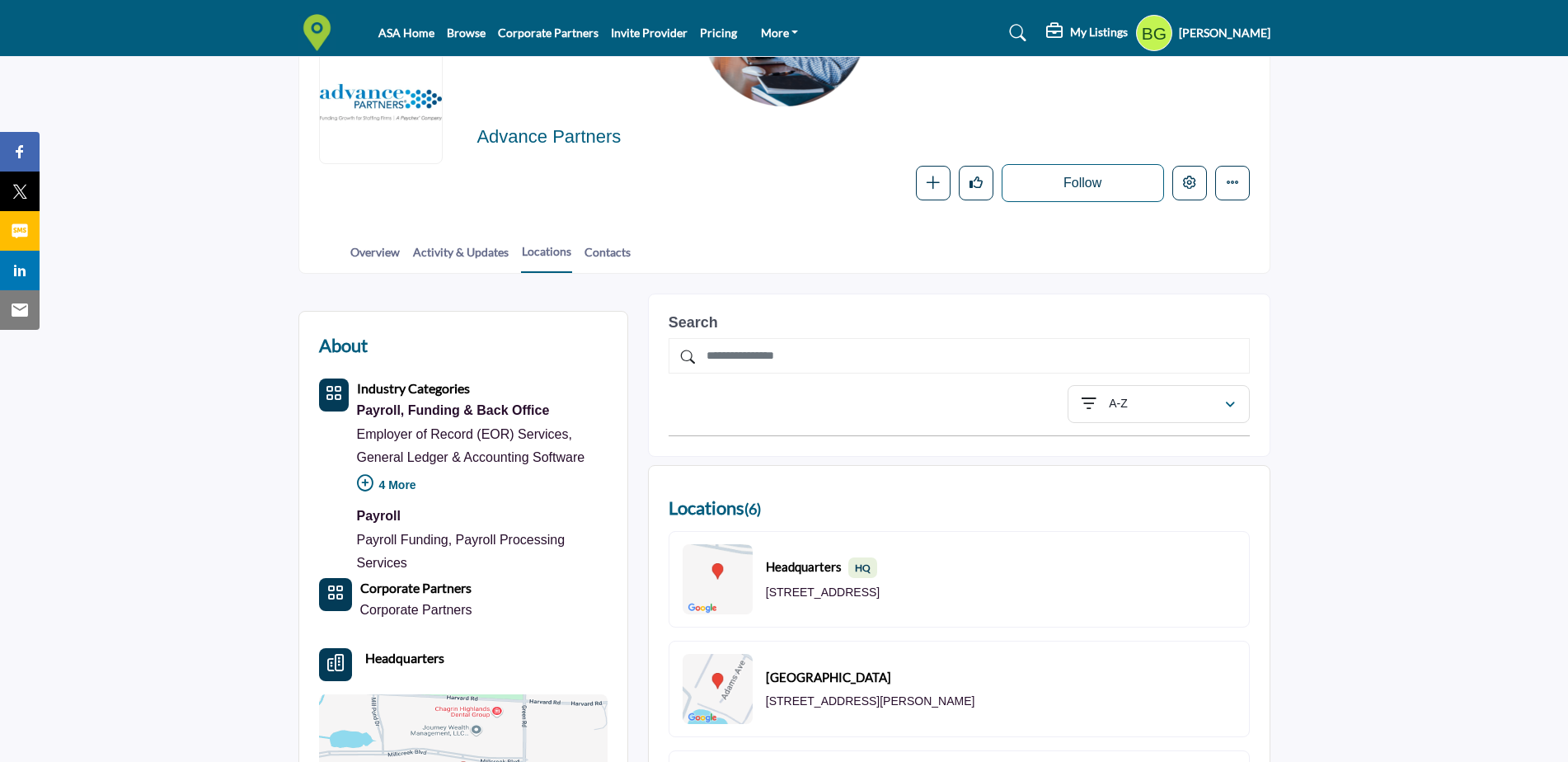
scroll to position [330, 0]
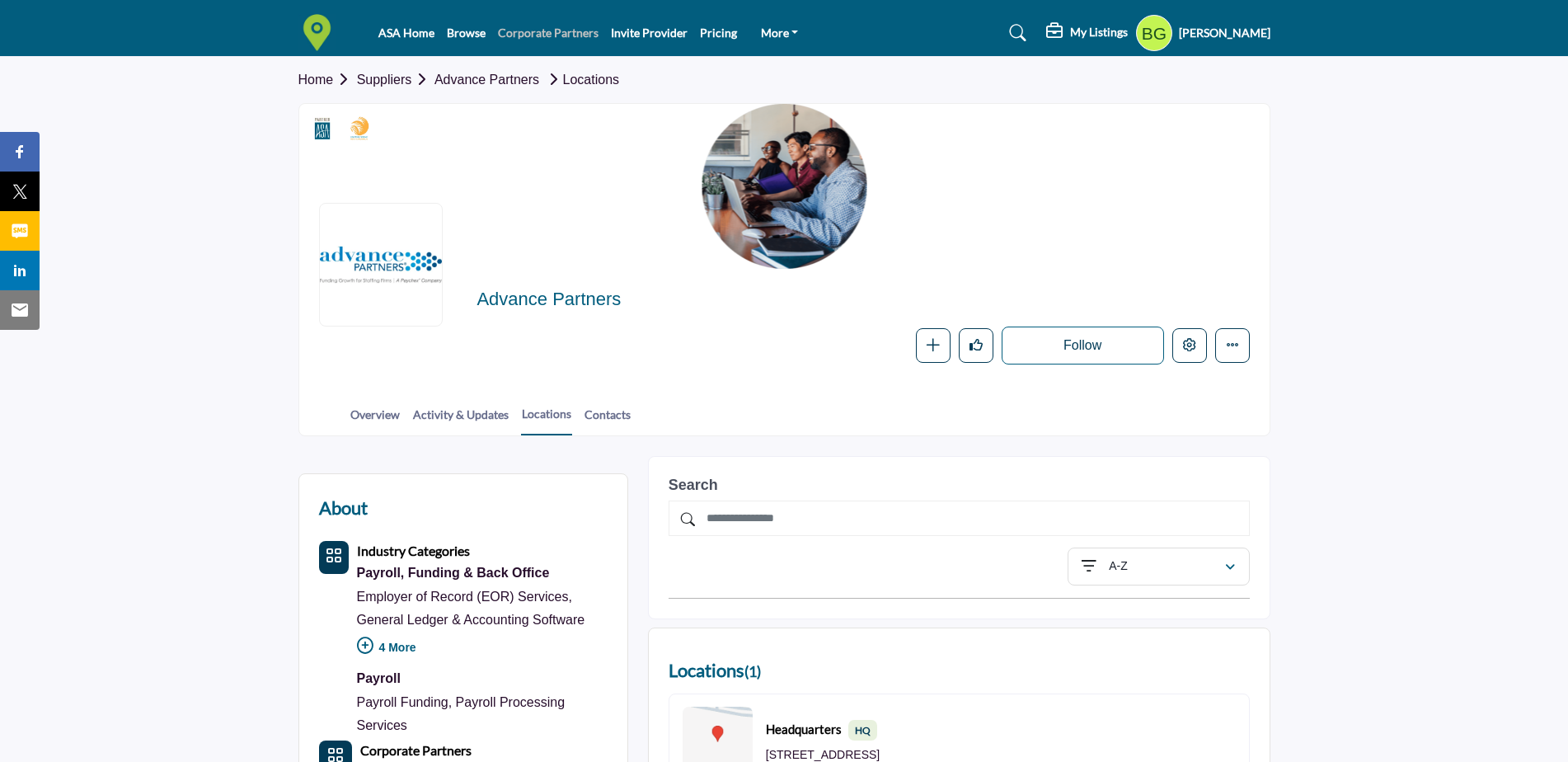
click at [537, 31] on link "Corporate Partners" at bounding box center [549, 32] width 101 height 14
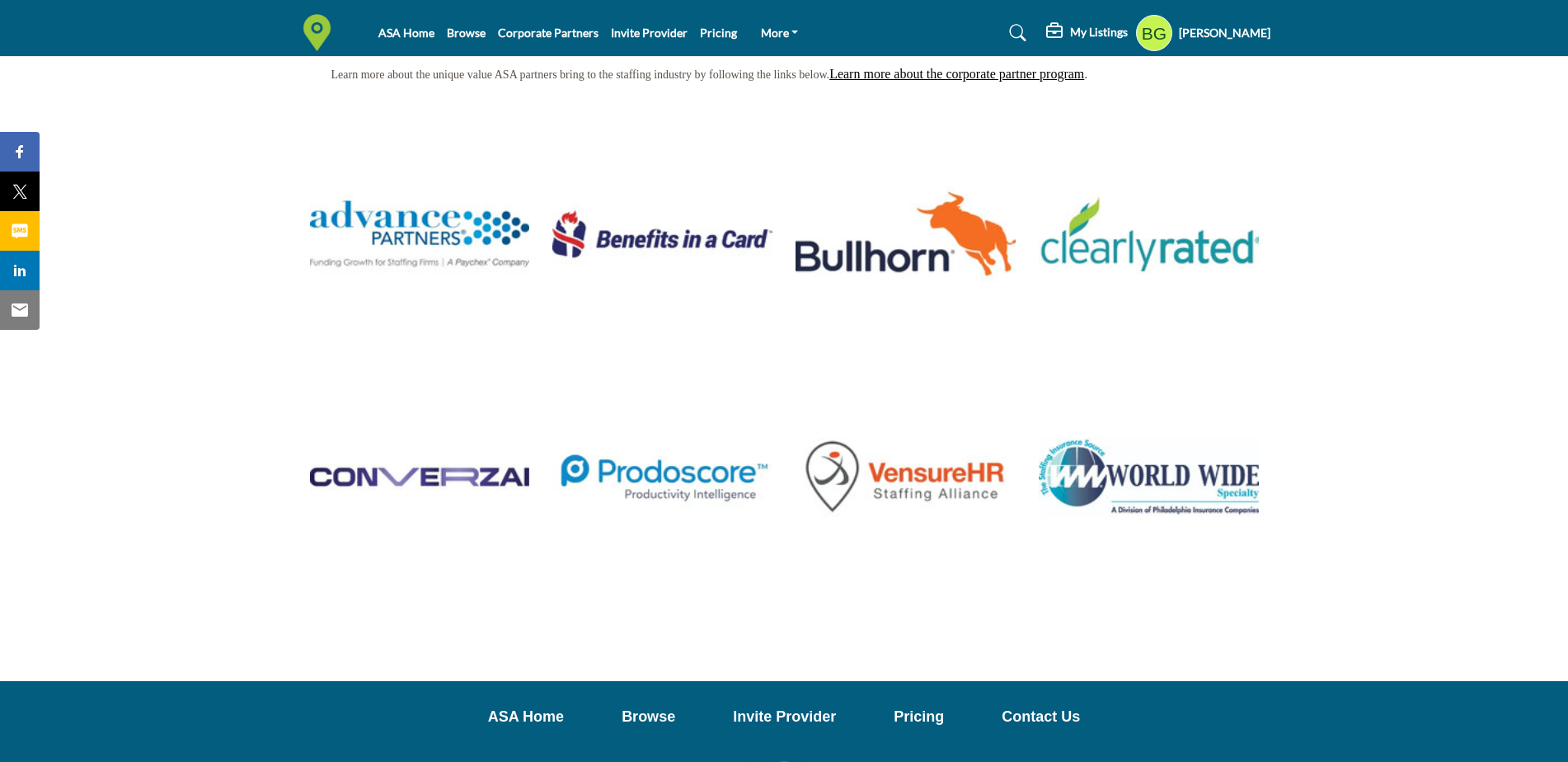
scroll to position [248, 0]
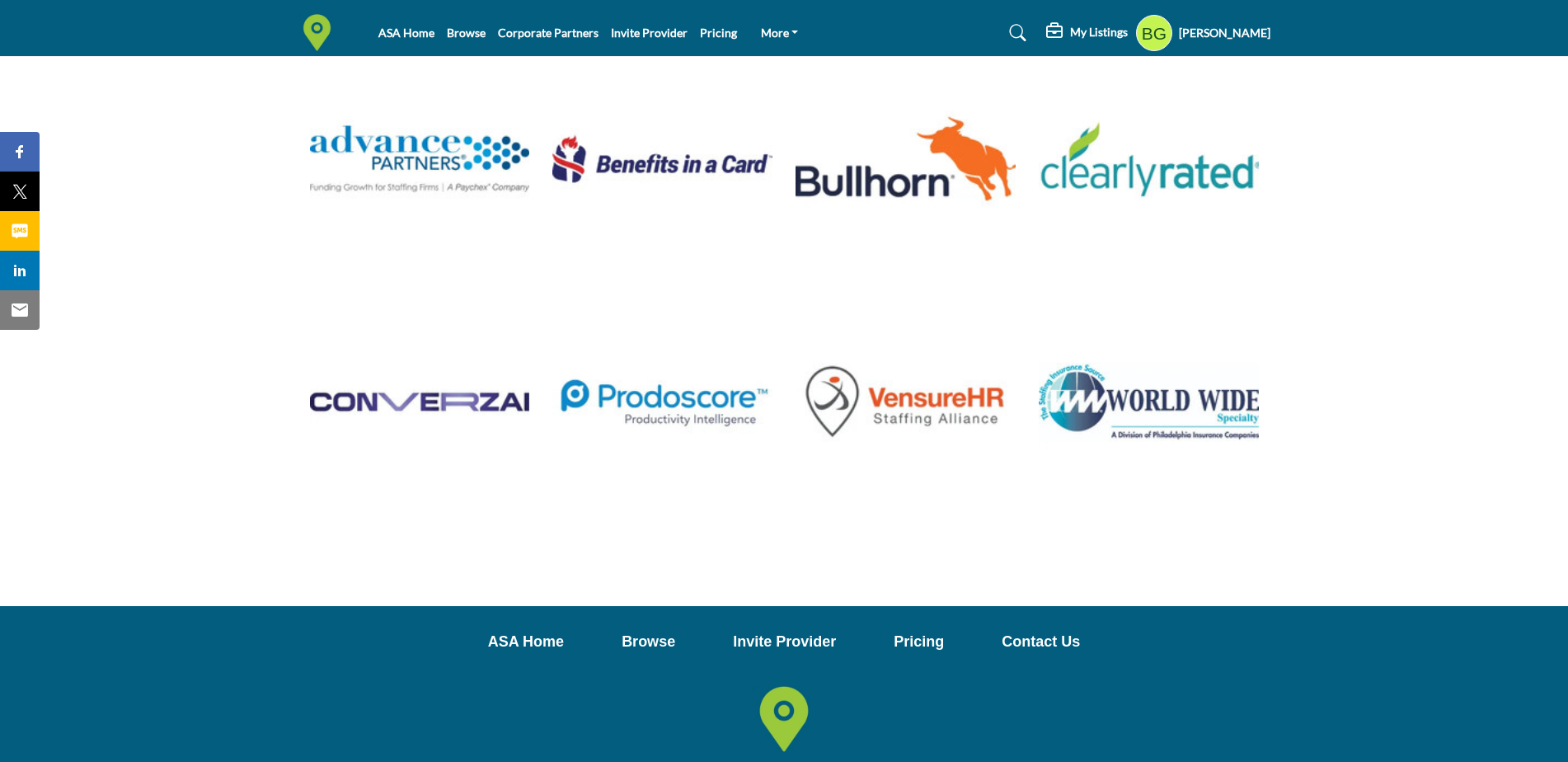
click at [918, 635] on p "Pricing" at bounding box center [919, 642] width 50 height 22
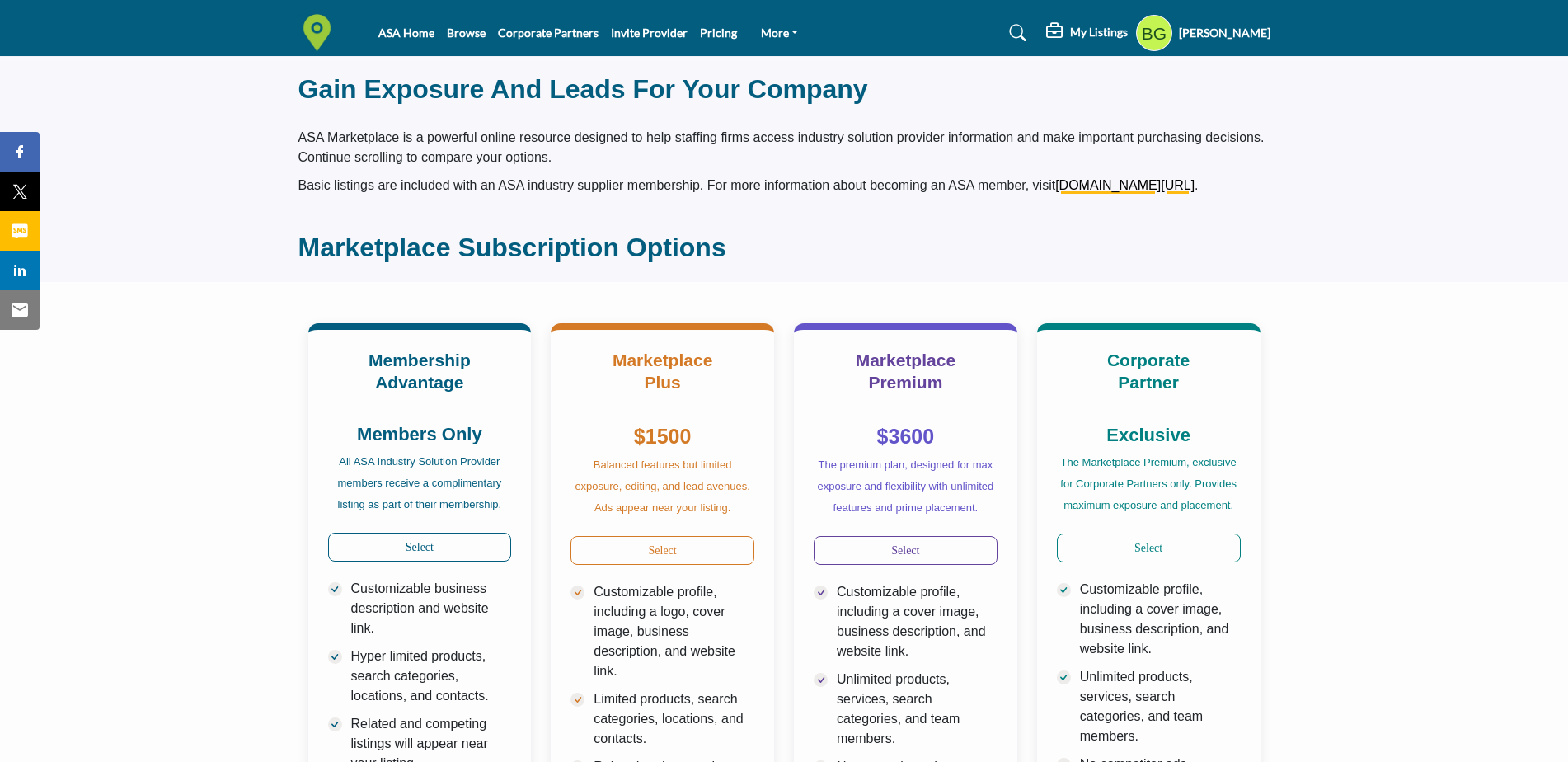
click at [409, 38] on li "ASA Home" at bounding box center [406, 33] width 56 height 18
click at [457, 38] on link "Browse" at bounding box center [466, 32] width 38 height 14
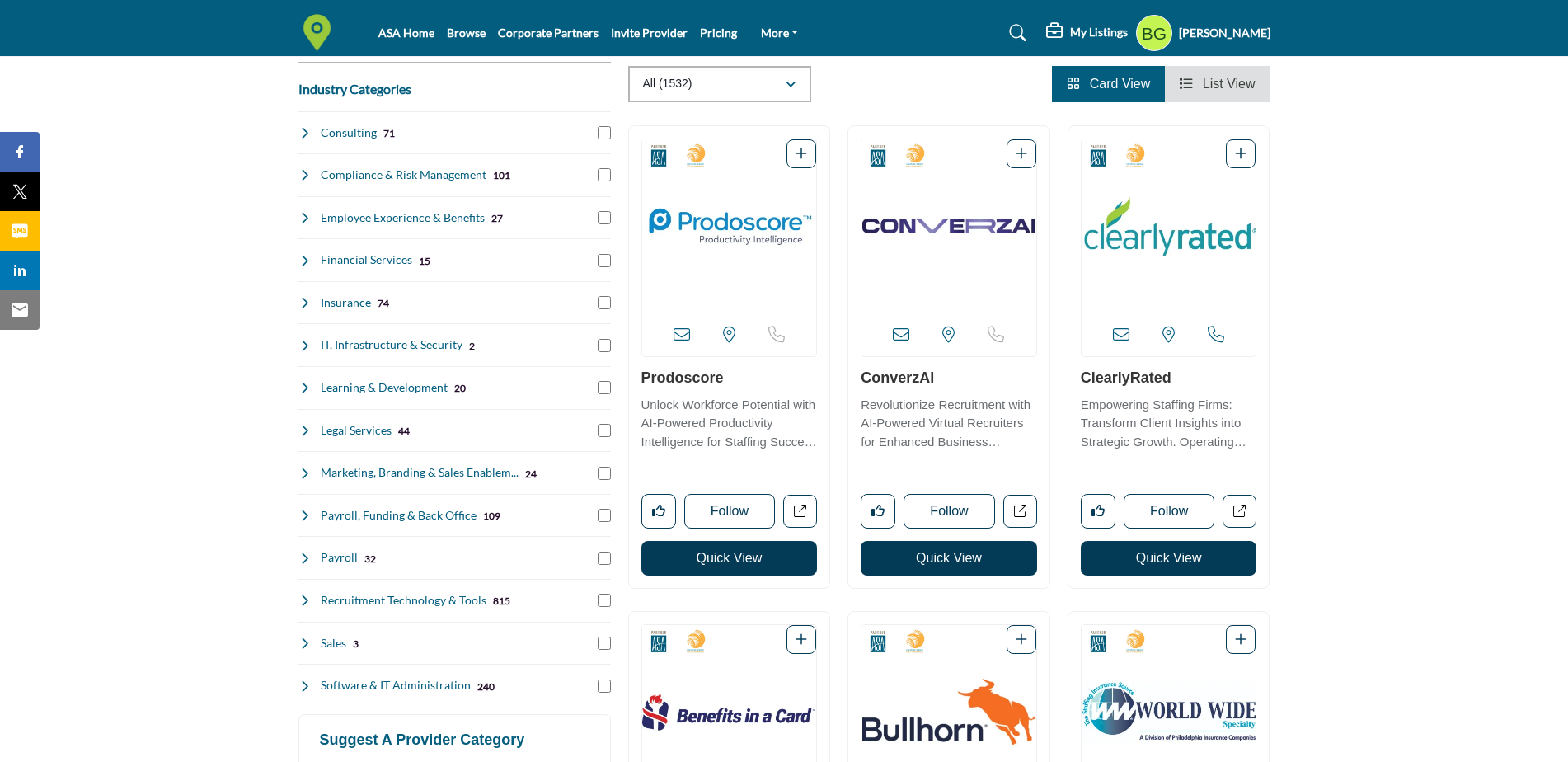
scroll to position [330, 0]
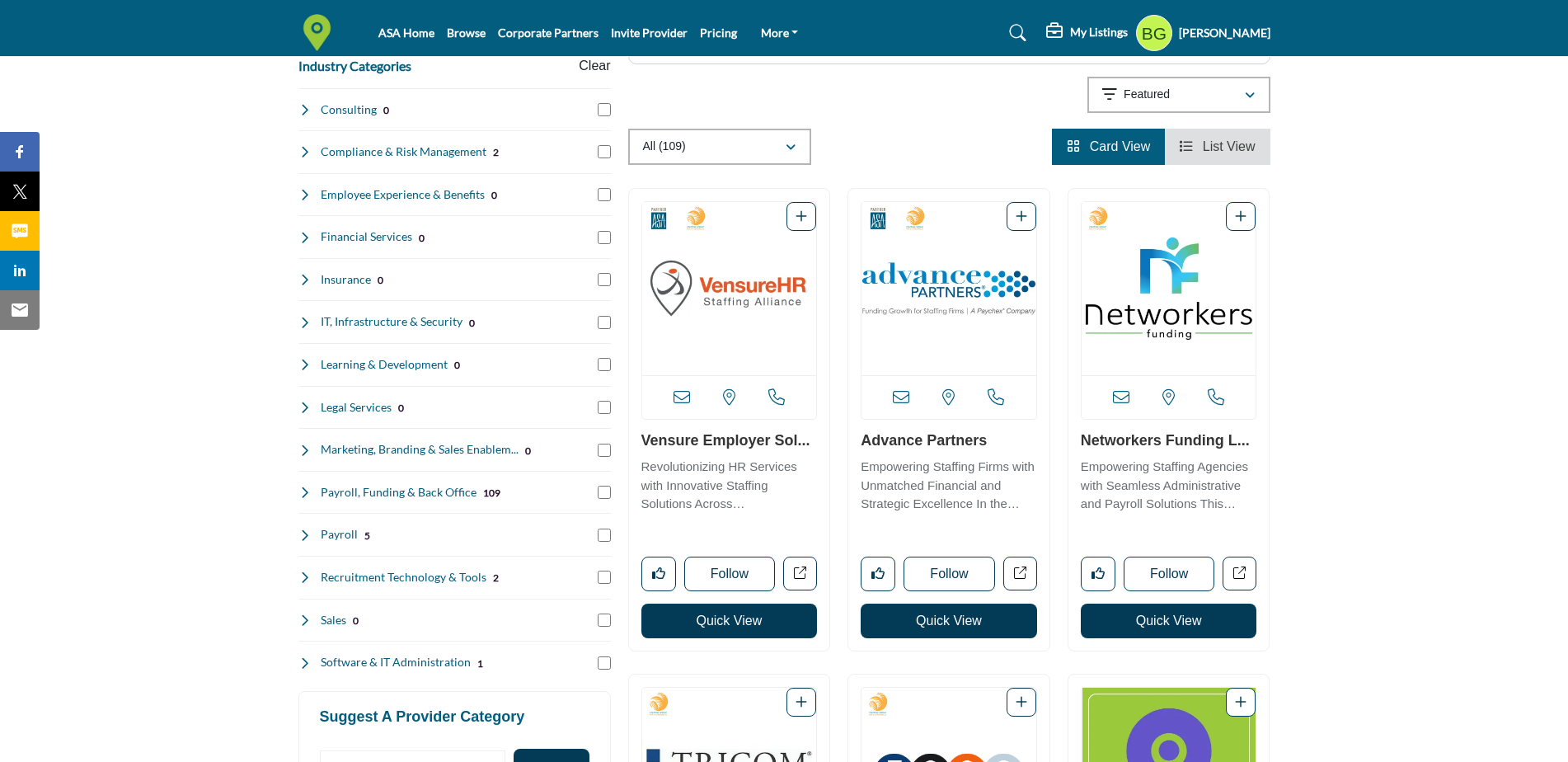
scroll to position [330, 0]
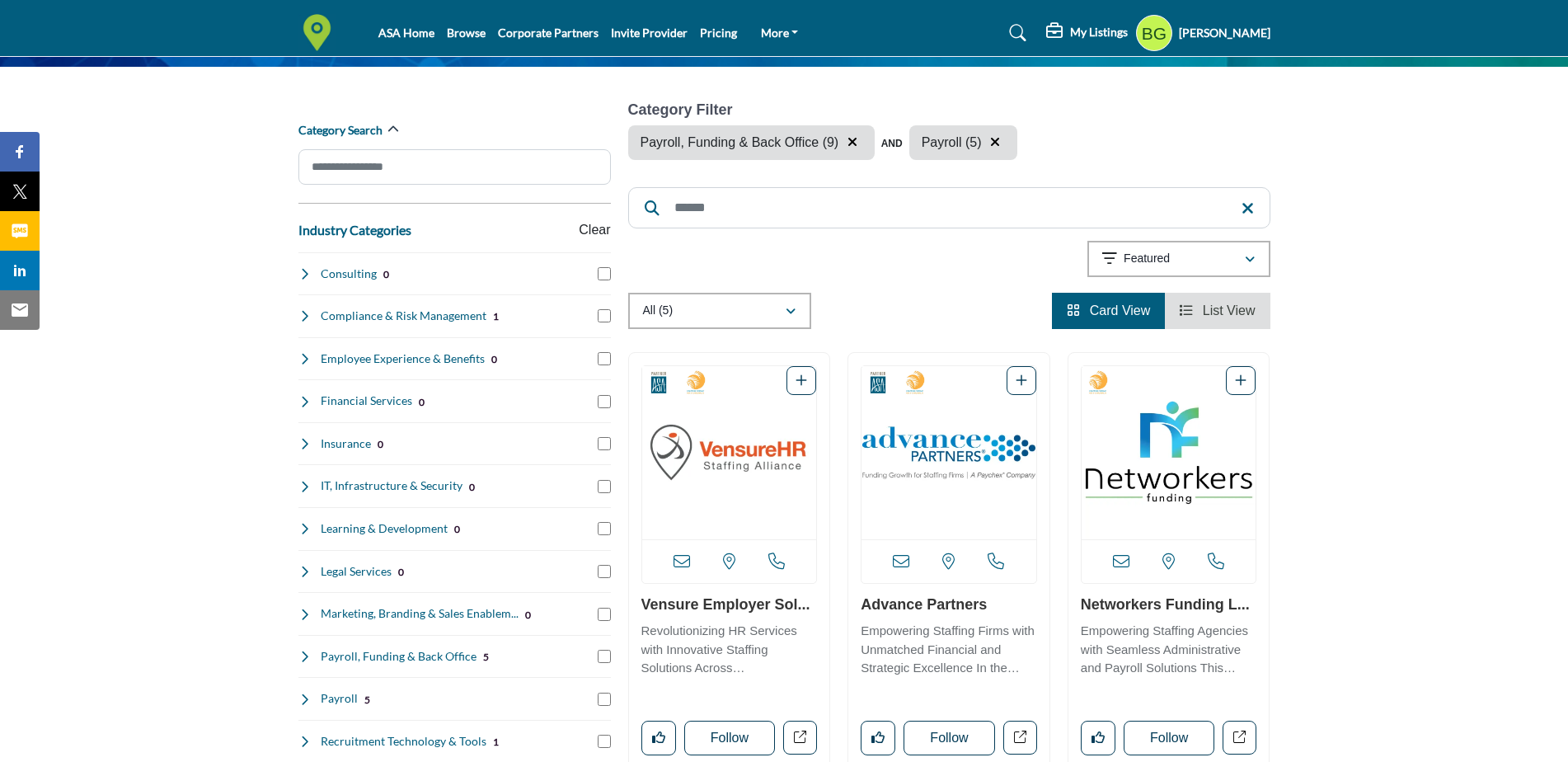
scroll to position [165, 0]
